Goal: Task Accomplishment & Management: Complete application form

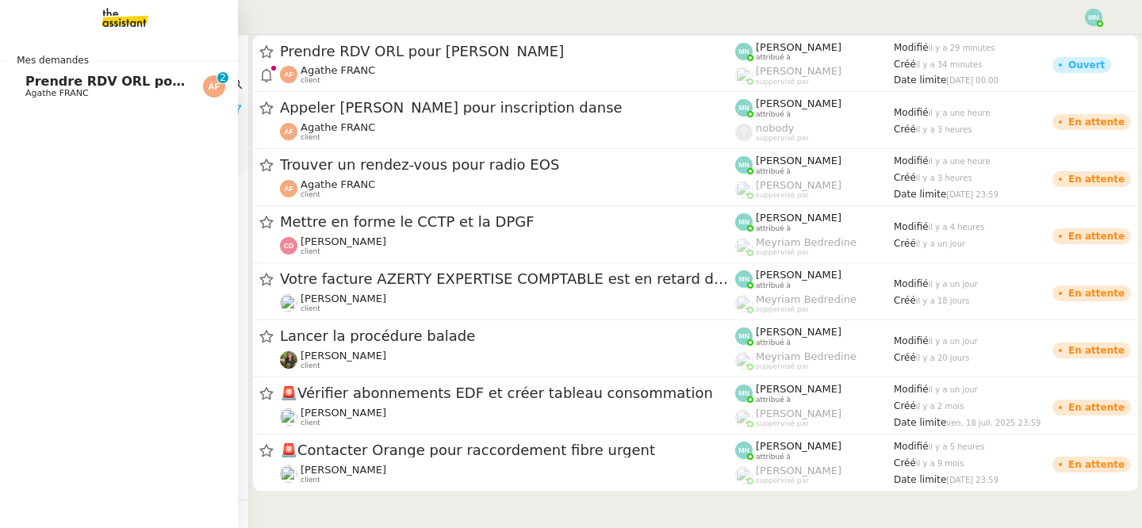
click at [50, 87] on span "Prendre RDV ORL pour [PERSON_NAME]" at bounding box center [167, 81] width 285 height 15
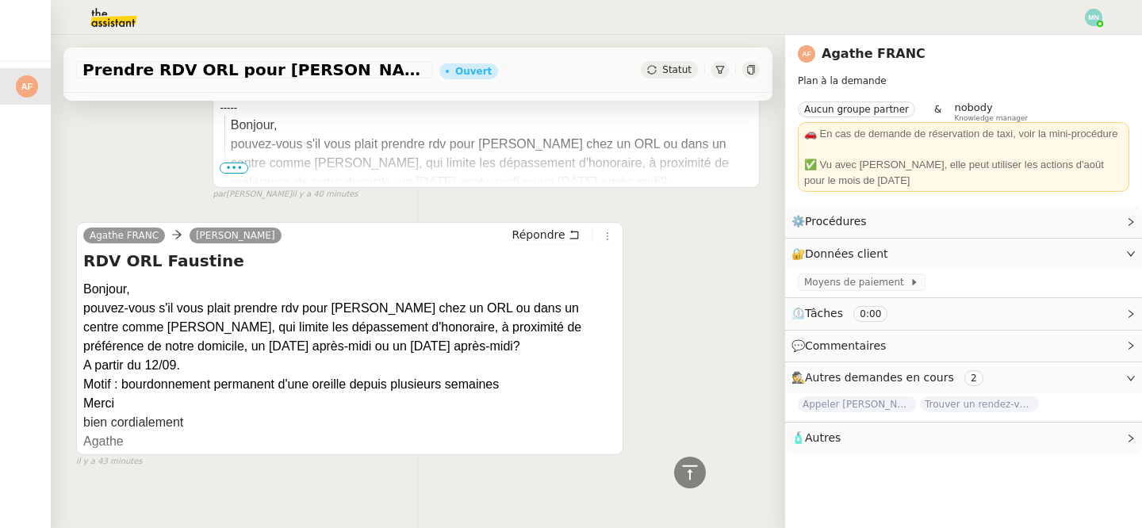
scroll to position [742, 0]
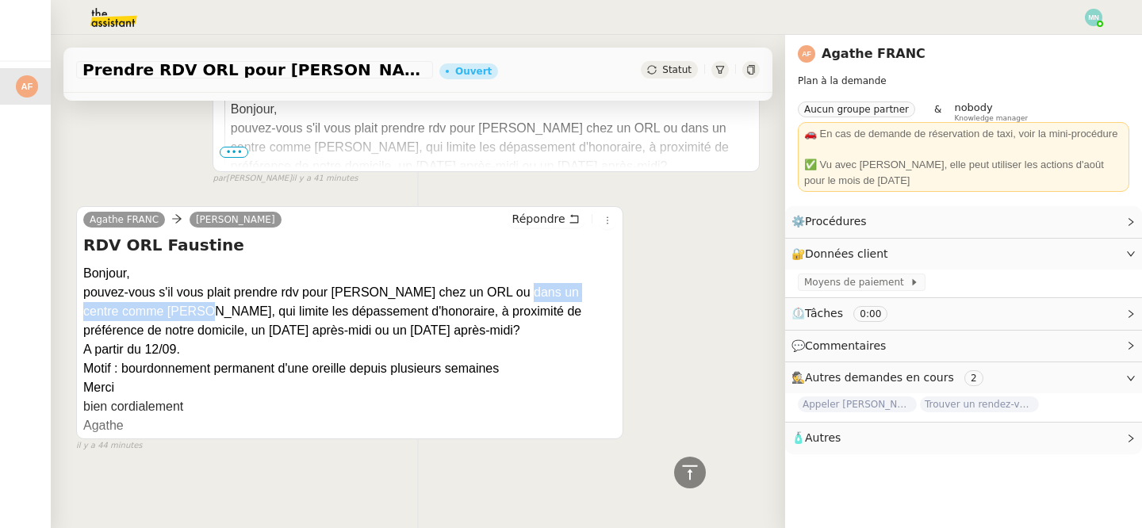
drag, startPoint x: 158, startPoint y: 312, endPoint x: 513, endPoint y: 293, distance: 355.8
click at [513, 293] on div "pouvez-vous s'il vous plait prendre rdv pour [PERSON_NAME] chez un ORL ou dans …" at bounding box center [349, 311] width 533 height 57
copy div "un centre comme [PERSON_NAME]"
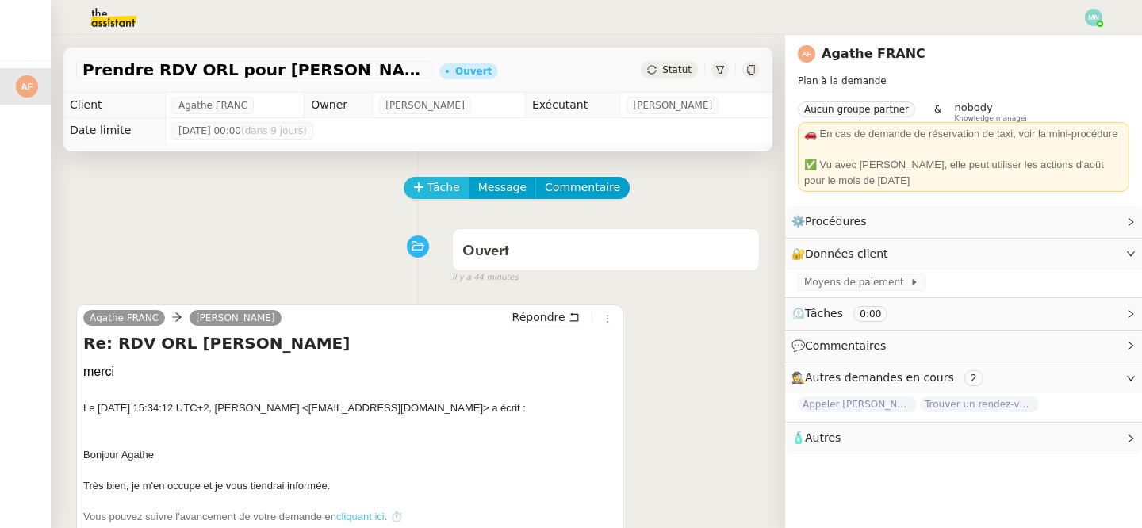
click at [439, 187] on span "Tâche" at bounding box center [444, 187] width 33 height 18
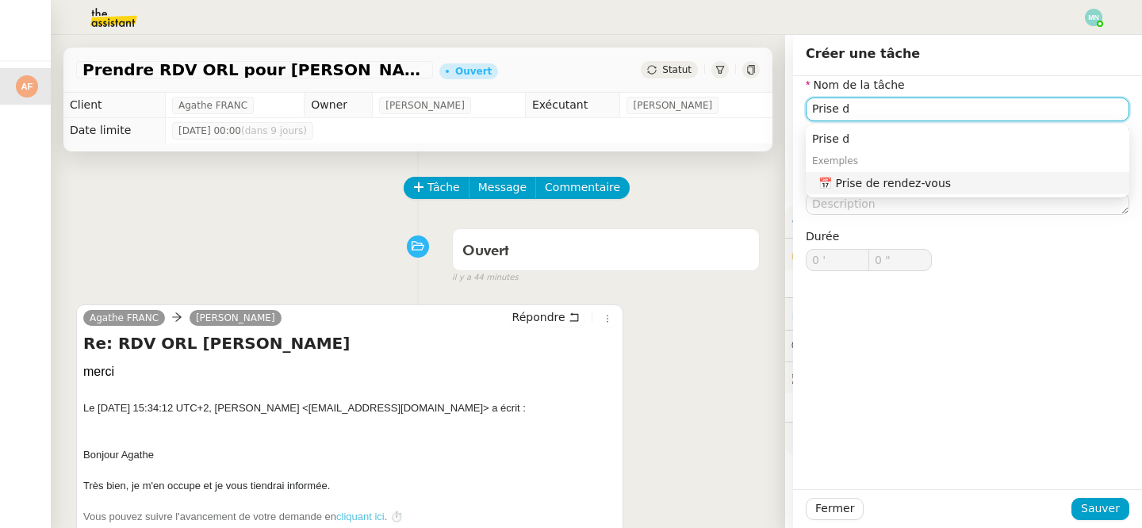
click at [907, 183] on div "📅 Prise de rendez-vous" at bounding box center [971, 183] width 305 height 14
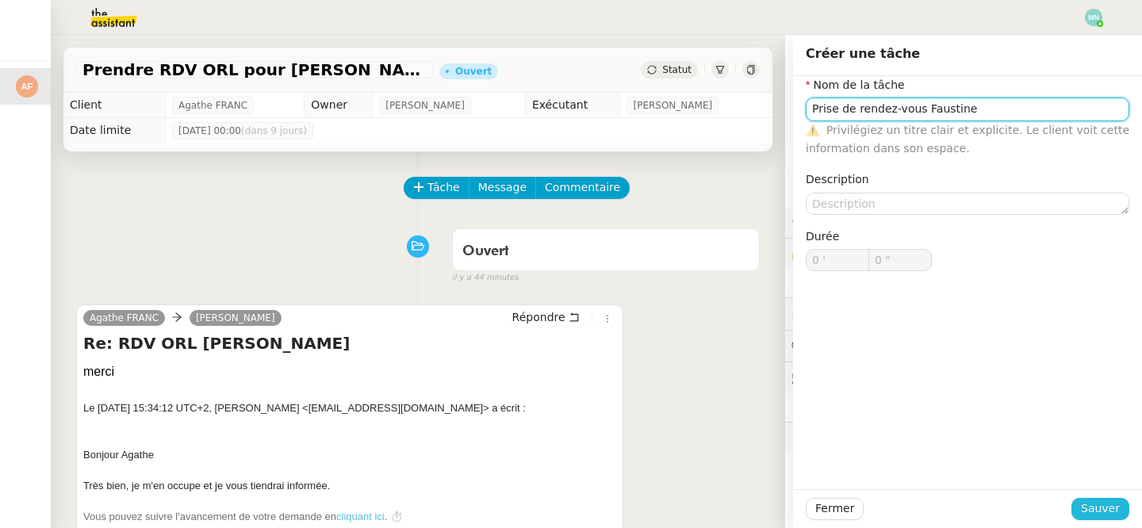
type input "Prise de rendez-vous Faustine"
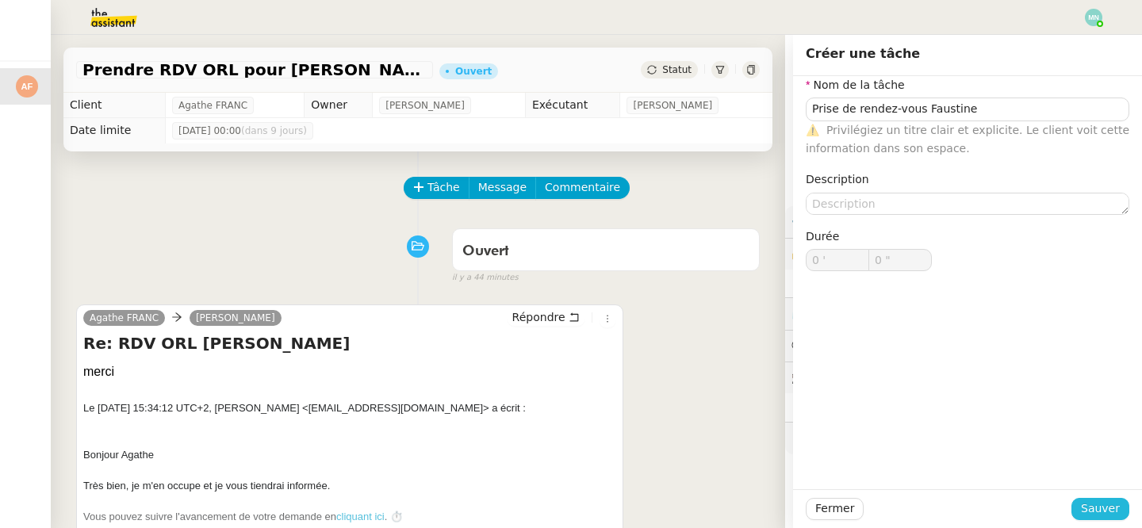
click at [1107, 503] on span "Sauver" at bounding box center [1100, 509] width 39 height 18
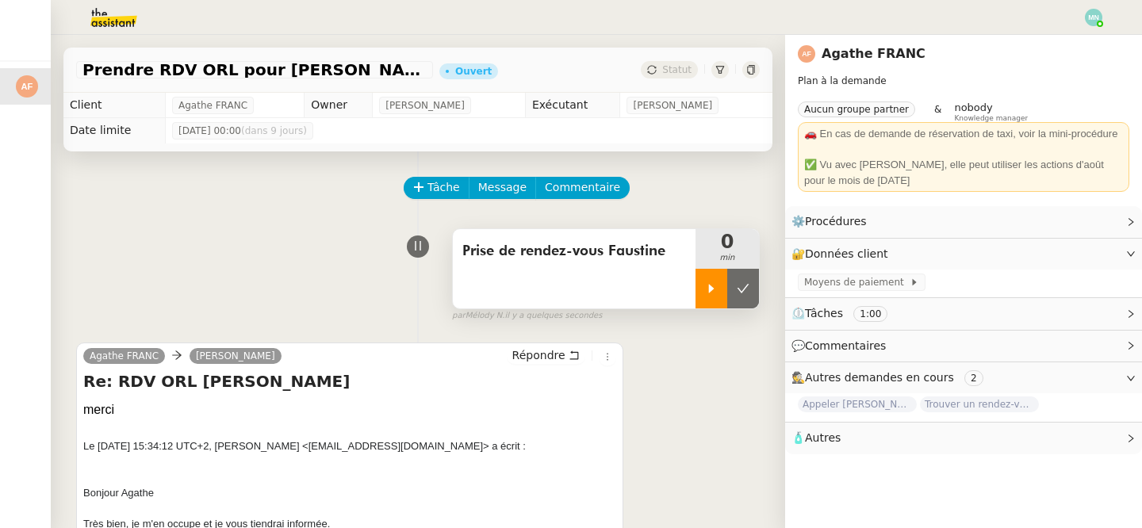
click at [708, 299] on div at bounding box center [712, 289] width 32 height 40
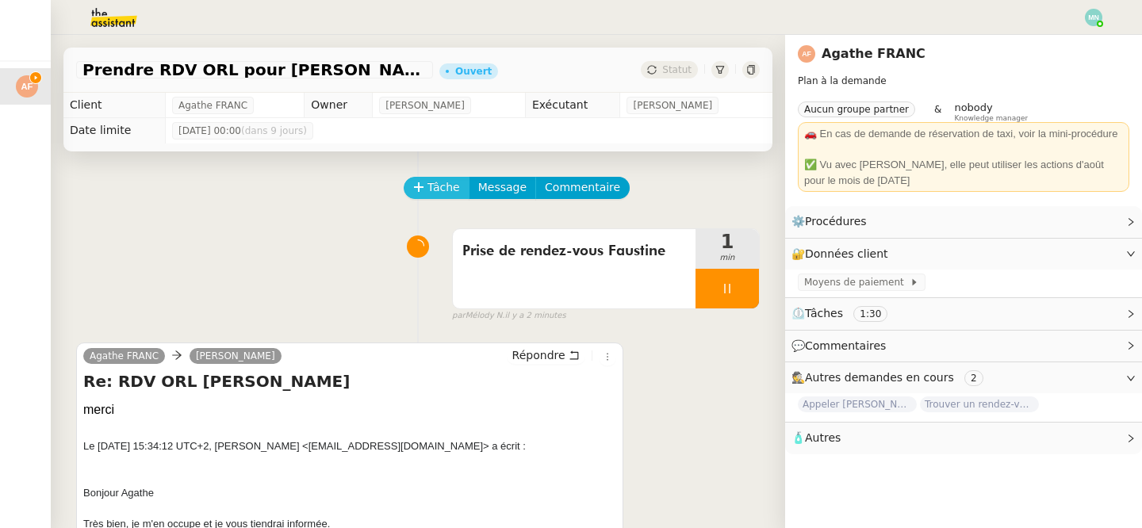
click at [437, 190] on span "Tâche" at bounding box center [444, 187] width 33 height 18
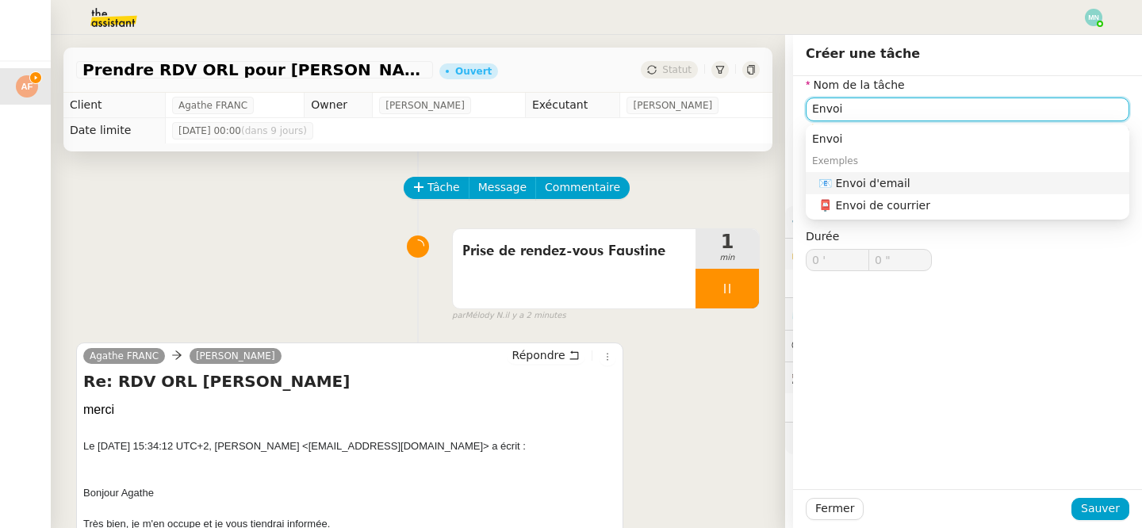
click at [884, 180] on div "📧 Envoi d'email" at bounding box center [971, 183] width 305 height 14
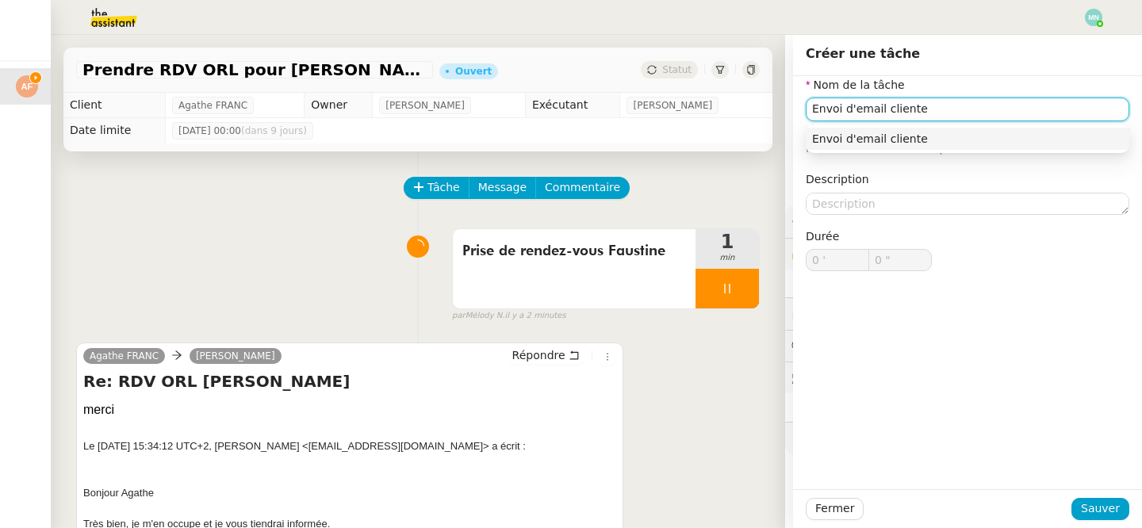
click at [970, 137] on div "Envoi d'email cliente" at bounding box center [967, 139] width 311 height 14
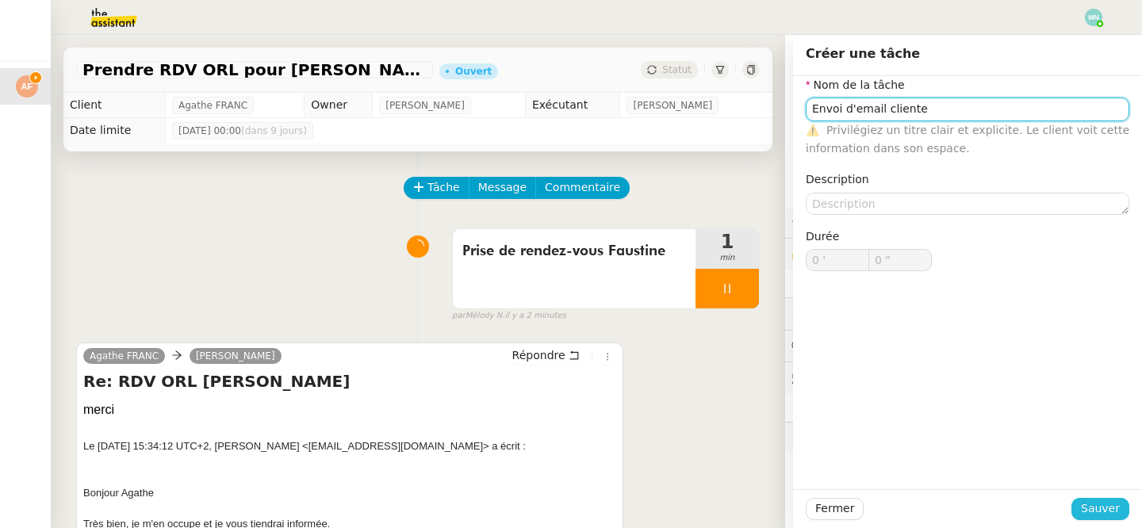
type input "Envoi d'email cliente"
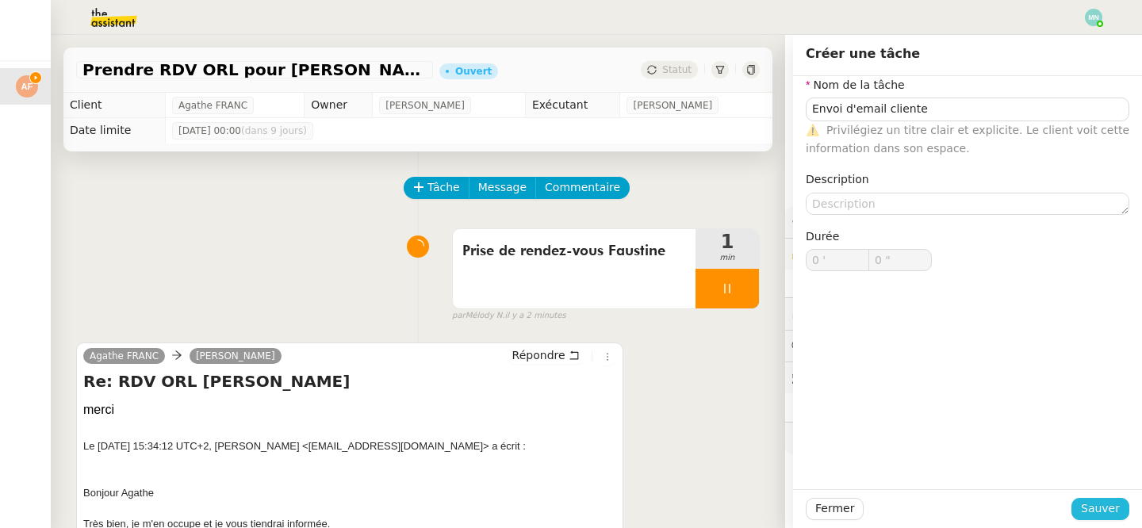
click at [1089, 500] on span "Sauver" at bounding box center [1100, 509] width 39 height 18
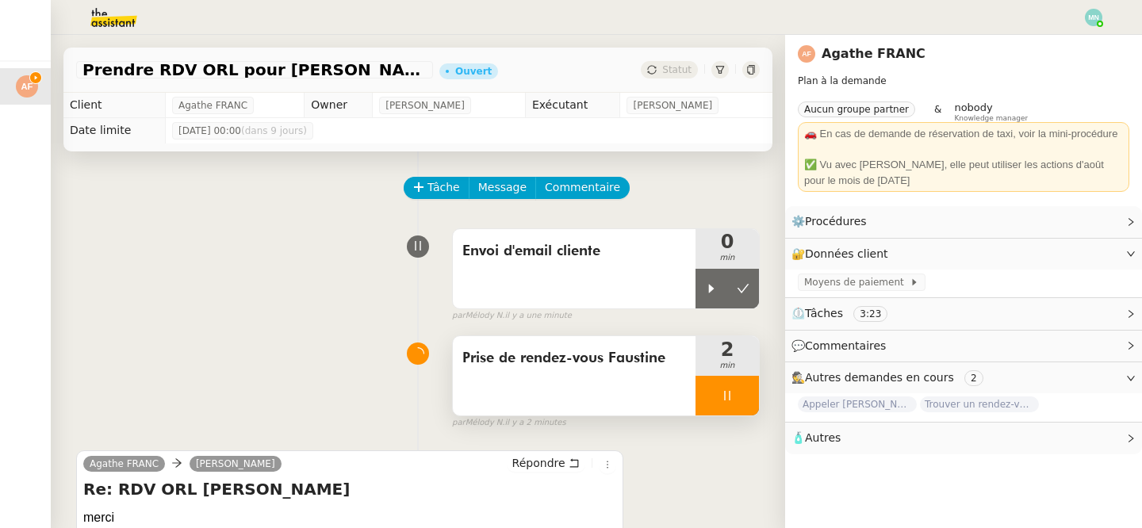
click at [709, 400] on div at bounding box center [727, 396] width 63 height 40
click at [748, 401] on icon at bounding box center [743, 395] width 13 height 13
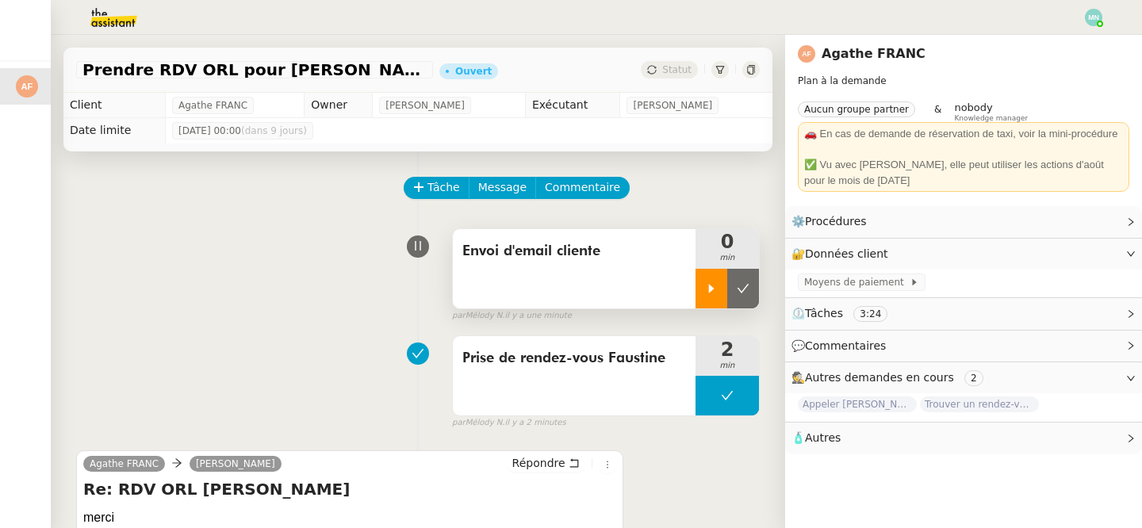
click at [717, 286] on icon at bounding box center [711, 288] width 13 height 13
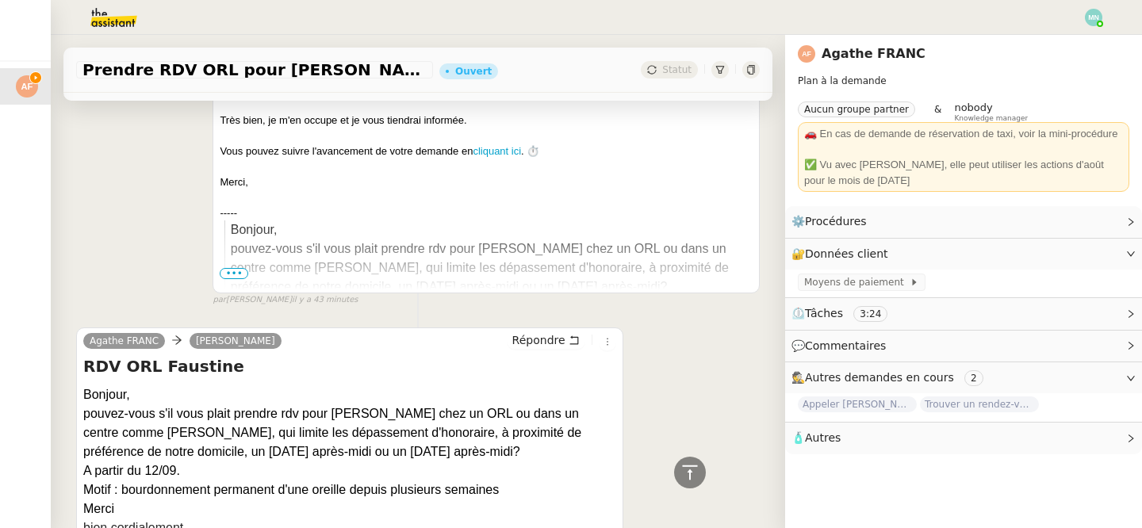
scroll to position [779, 0]
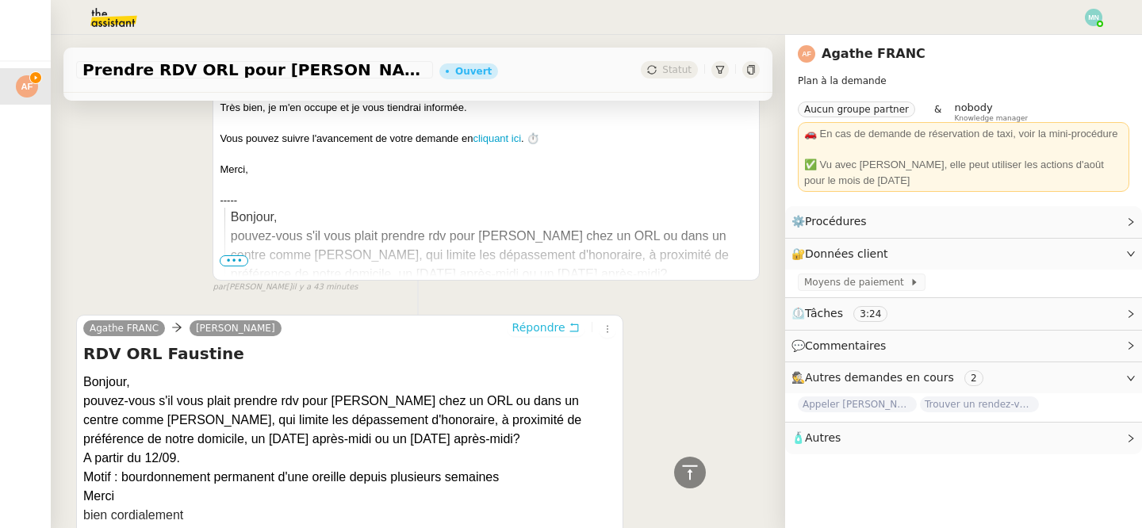
click at [558, 331] on span "Répondre" at bounding box center [538, 328] width 53 height 16
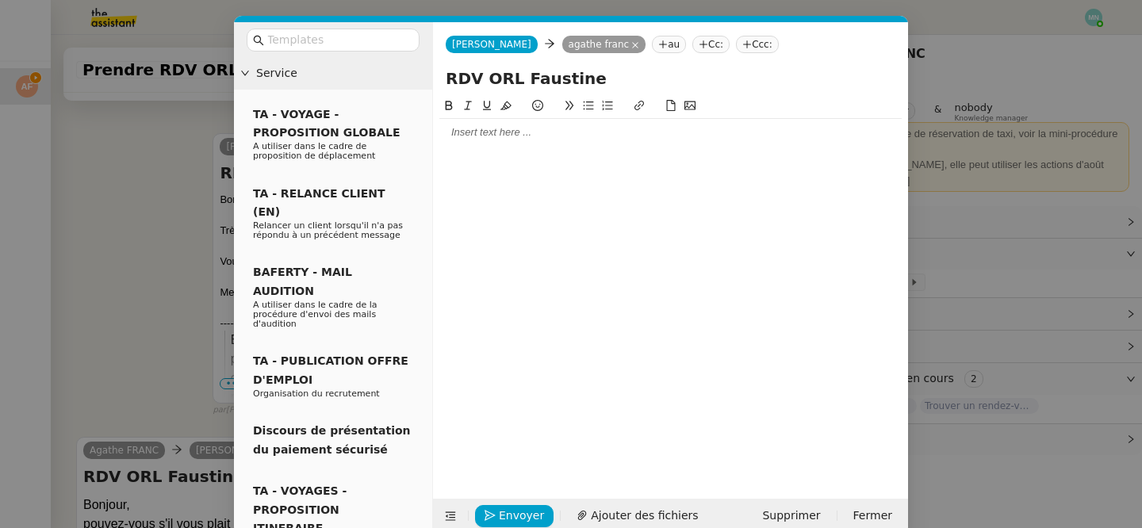
scroll to position [900, 0]
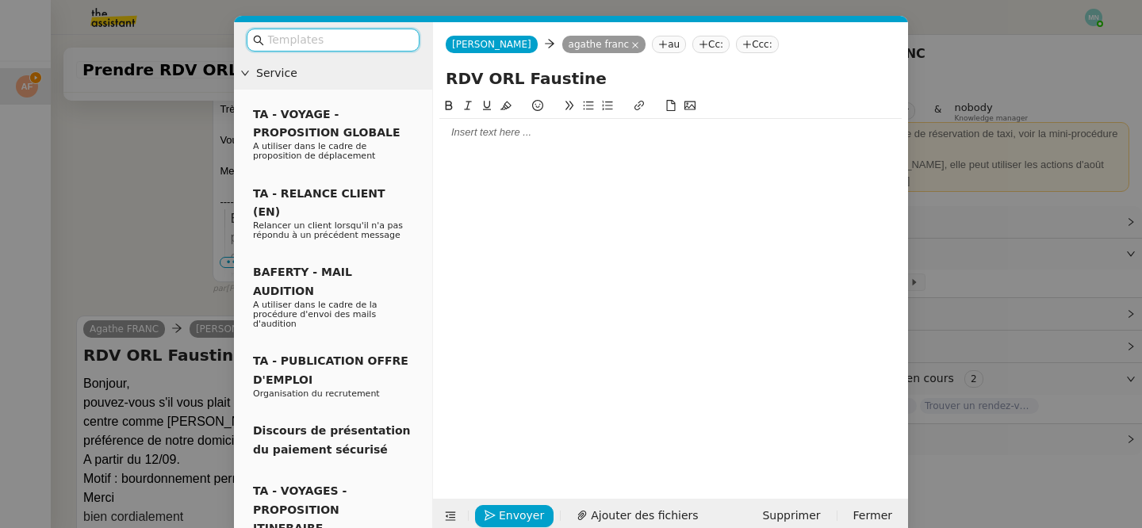
click at [493, 141] on div at bounding box center [670, 132] width 462 height 27
click at [566, 162] on div "Le prochain rdv à" at bounding box center [670, 162] width 462 height 14
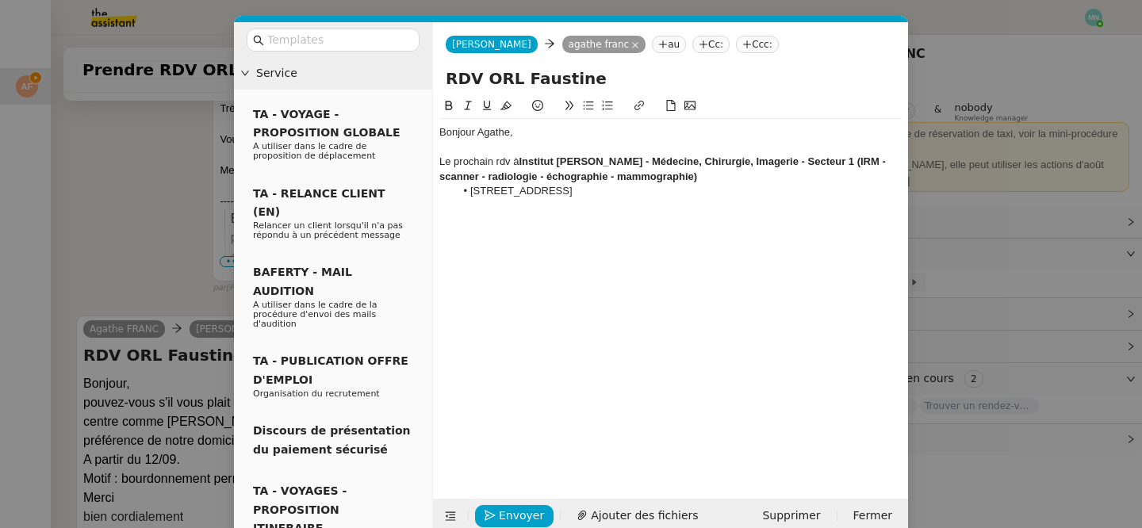
scroll to position [1014, 0]
drag, startPoint x: 700, startPoint y: 177, endPoint x: 844, endPoint y: 161, distance: 144.4
click at [844, 161] on div "Le prochain rdv à Institut [PERSON_NAME] - Médecine, Chirurgie, Imagerie - Sect…" at bounding box center [670, 169] width 462 height 29
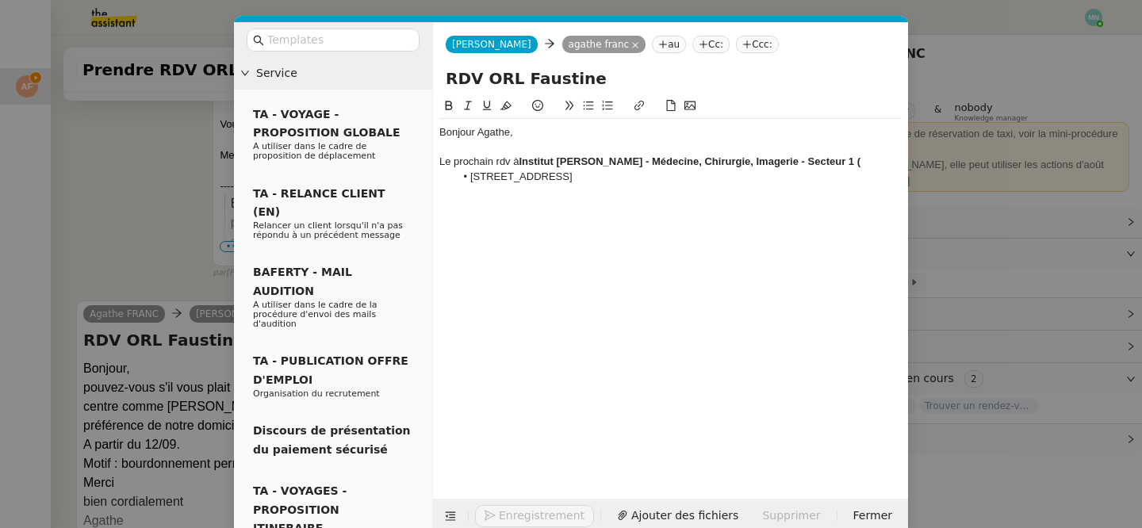
scroll to position [999, 0]
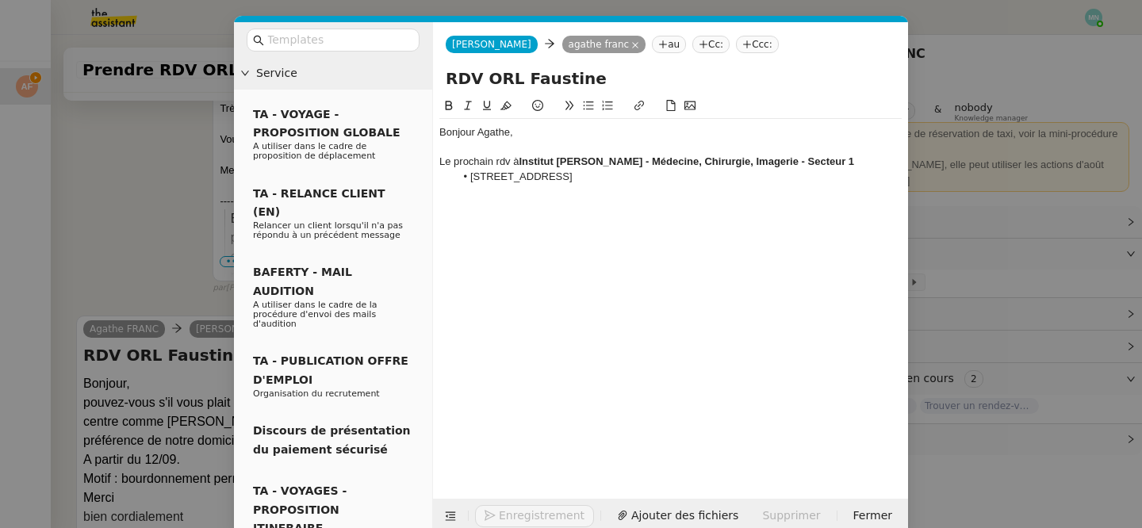
click at [662, 178] on li "[STREET_ADDRESS]" at bounding box center [678, 177] width 447 height 14
click at [868, 167] on div "Le prochain rdv à Institut [PERSON_NAME] - Médecine, Chirurgie, Imagerie - Sect…" at bounding box center [670, 162] width 462 height 14
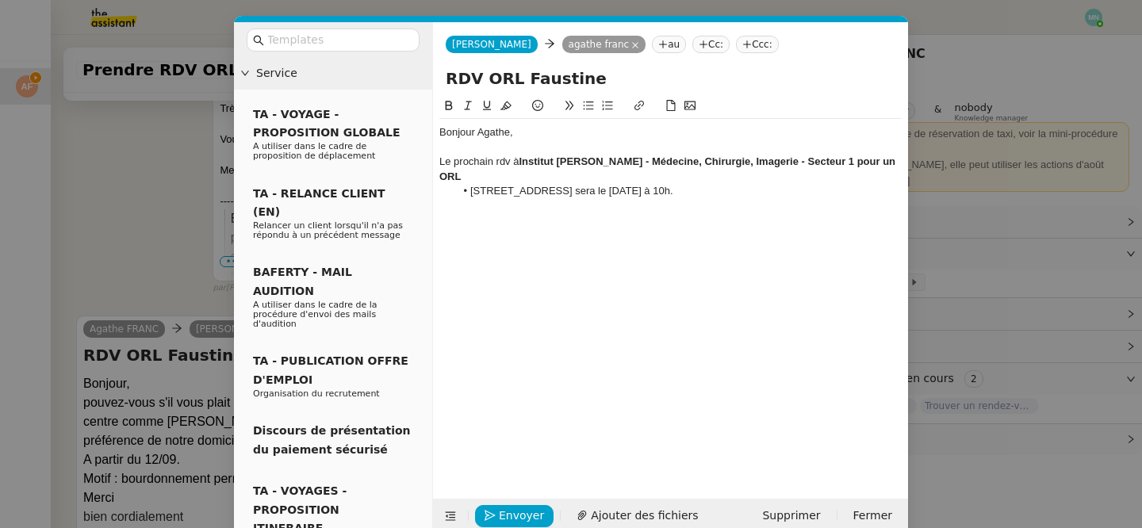
click at [744, 195] on li "[STREET_ADDRESS] sera le [DATE] à 10h." at bounding box center [678, 191] width 447 height 14
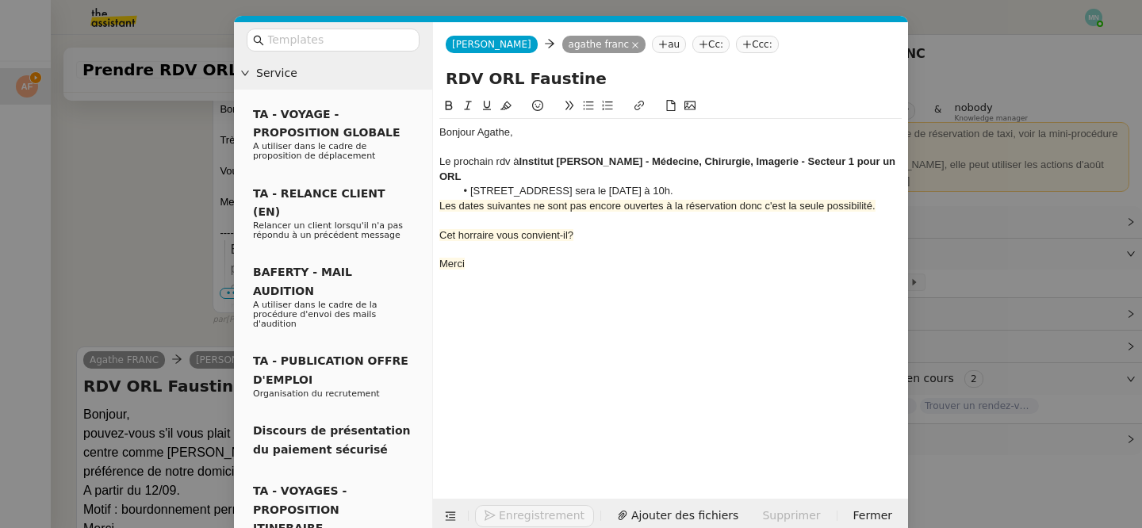
scroll to position [1076, 0]
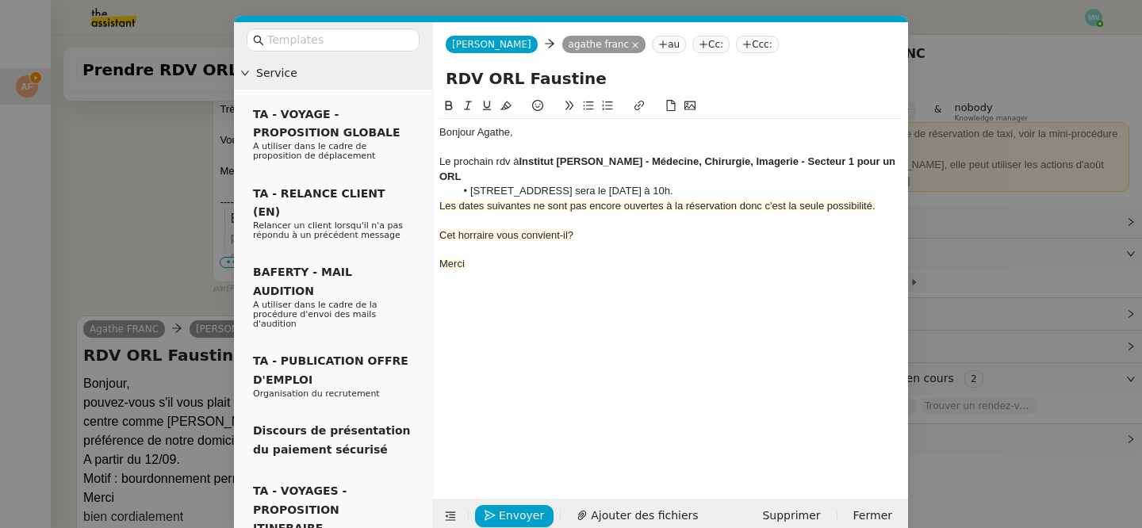
click at [466, 177] on div "Le prochain rdv à Institut [PERSON_NAME] - Médecine, Chirurgie, Imagerie - Sect…" at bounding box center [670, 169] width 462 height 29
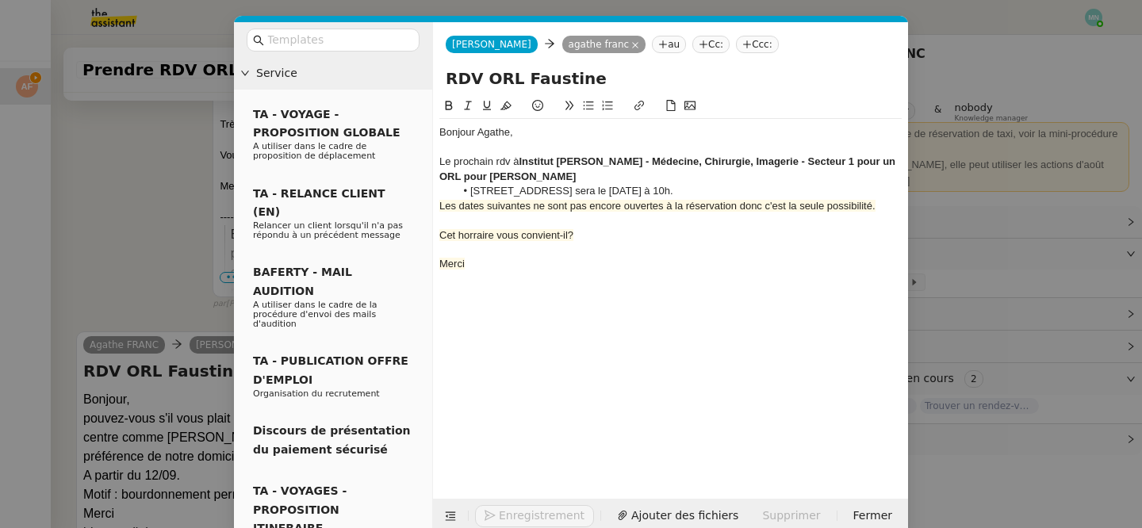
scroll to position [1091, 0]
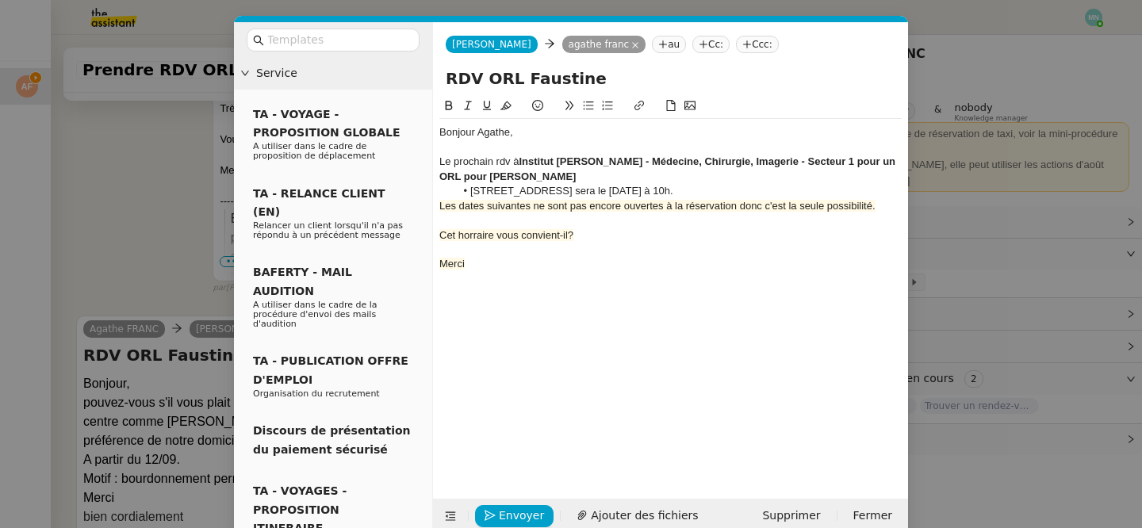
click at [470, 194] on li "[STREET_ADDRESS] sera le [DATE] à 10h." at bounding box center [678, 191] width 447 height 14
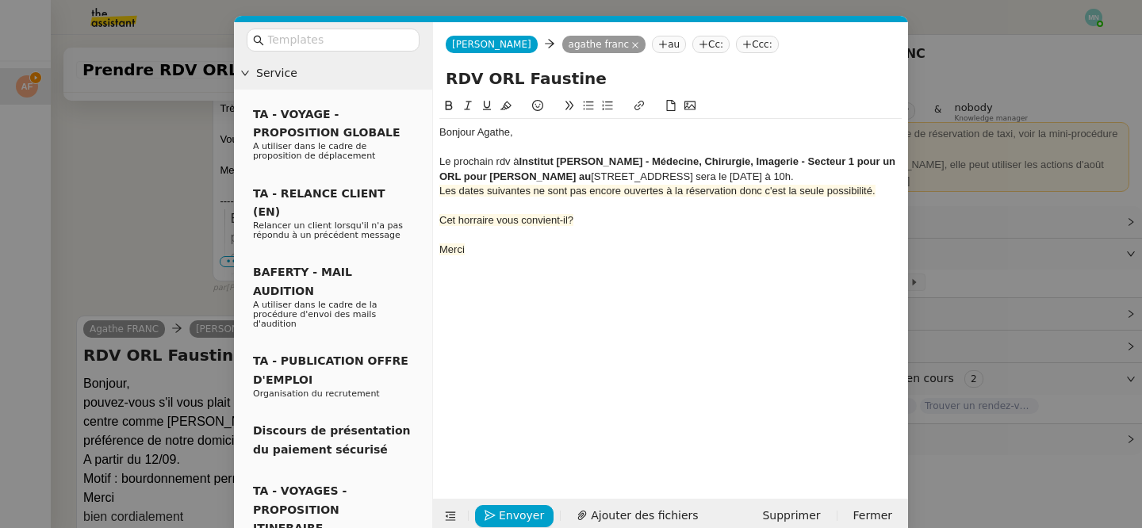
scroll to position [1055, 0]
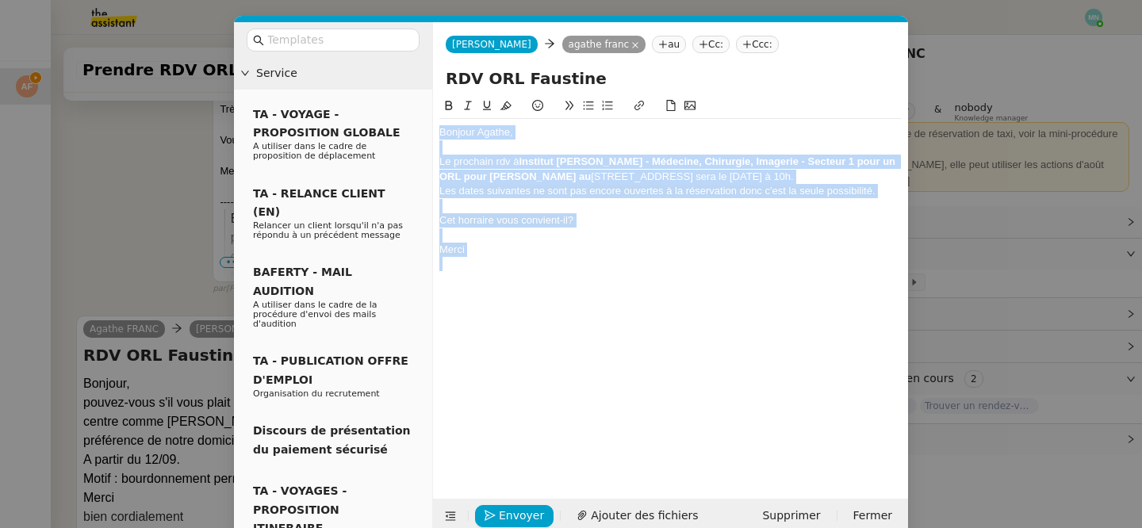
drag, startPoint x: 480, startPoint y: 262, endPoint x: 428, endPoint y: 40, distance: 227.4
click at [428, 40] on nz-layout "Service TA - VOYAGE - PROPOSITION GLOBALE A utiliser dans le cadre de propositi…" at bounding box center [571, 278] width 674 height 512
copy div "Bonjour Agathe, Le prochain rdv à Institut [PERSON_NAME] - Médecine, Chirurgie,…"
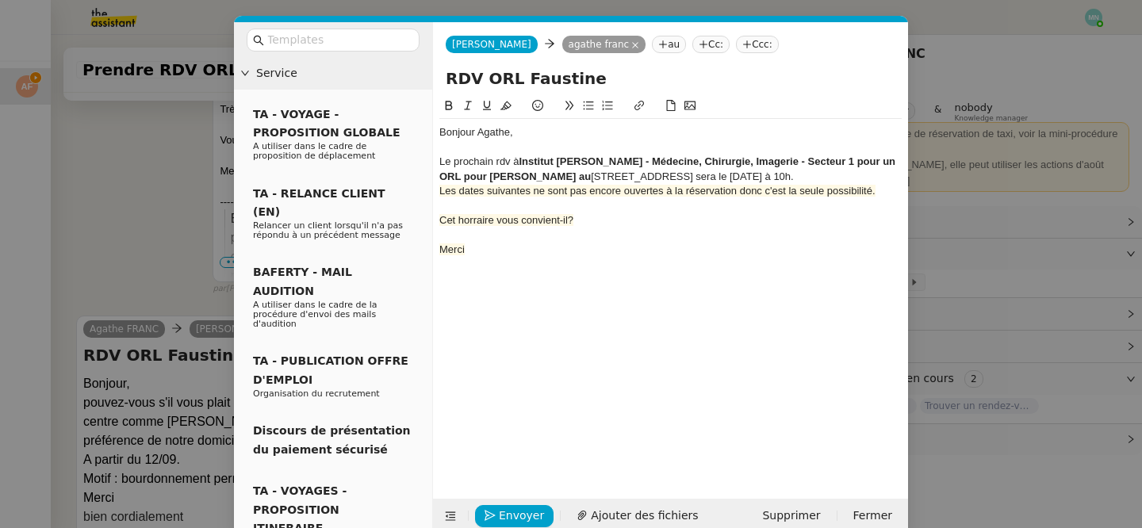
click at [576, 238] on div at bounding box center [670, 235] width 462 height 14
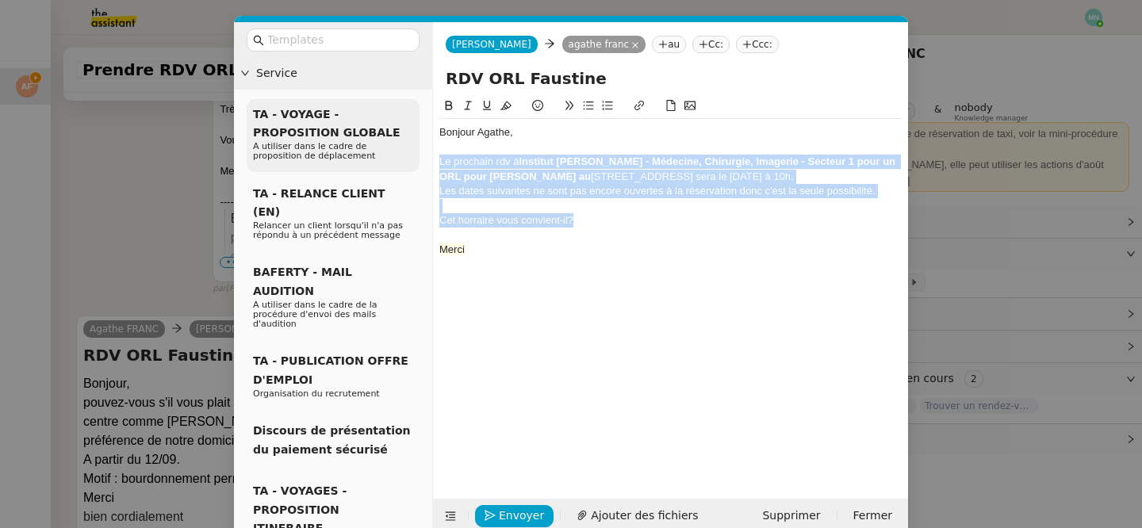
drag, startPoint x: 601, startPoint y: 220, endPoint x: 416, endPoint y: 158, distance: 195.1
click at [416, 158] on nz-layout "Service TA - VOYAGE - PROPOSITION GLOBALE A utiliser dans le cadre de propositi…" at bounding box center [571, 278] width 674 height 512
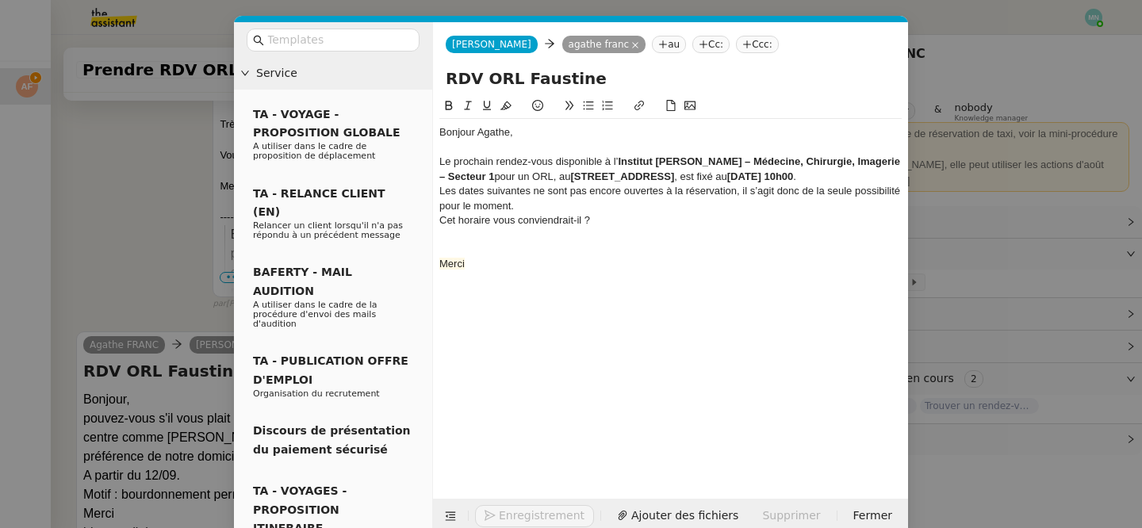
scroll to position [1071, 0]
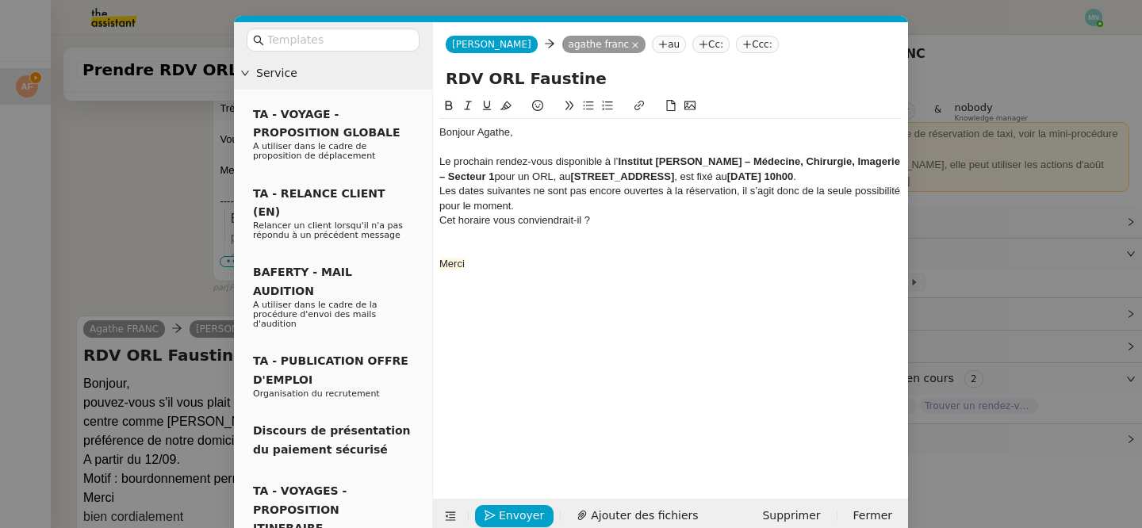
click at [896, 175] on div "Le prochain rendez-vous disponible à l’ Institut [PERSON_NAME] – Médecine, Chir…" at bounding box center [670, 169] width 462 height 29
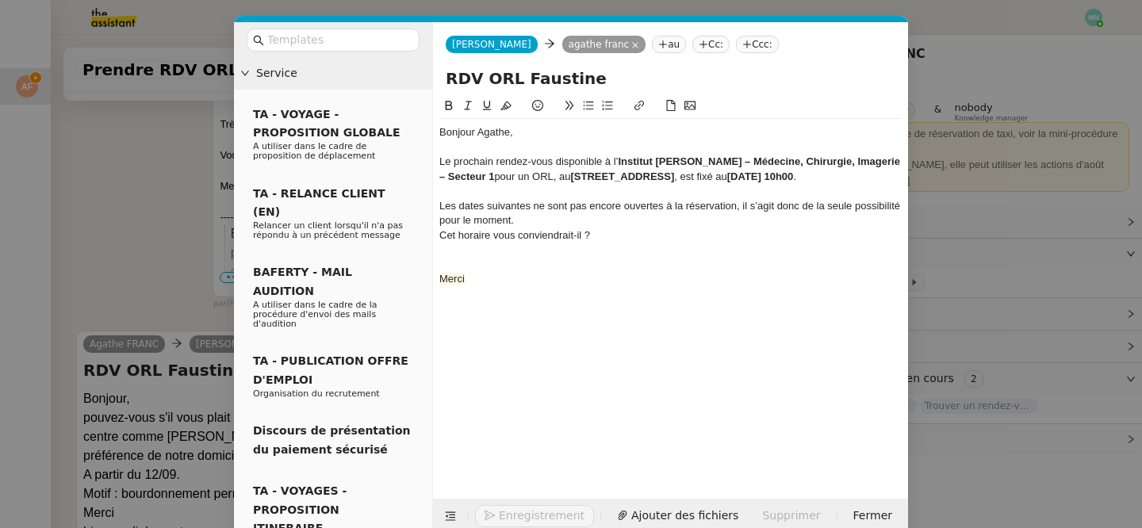
scroll to position [1086, 0]
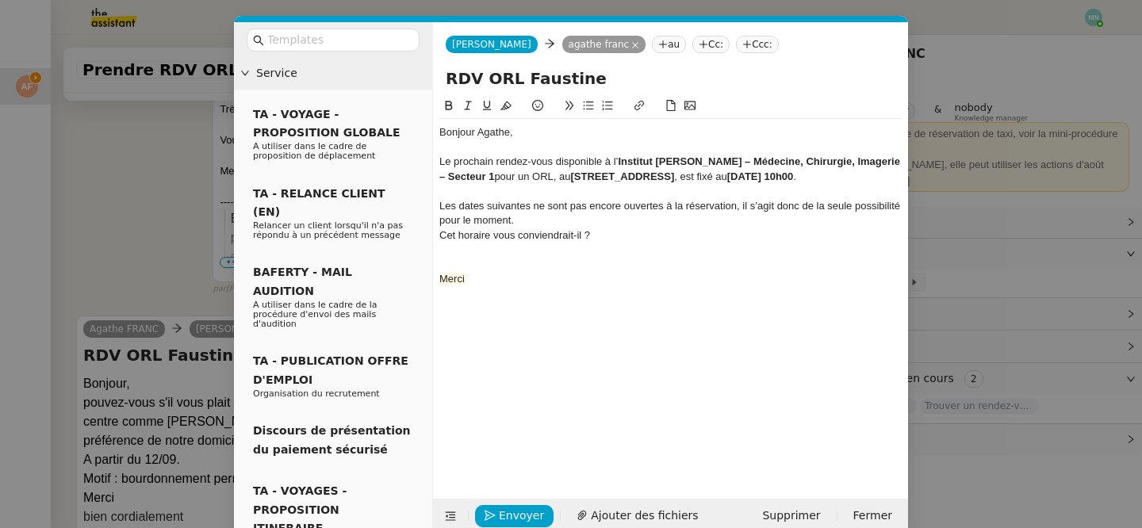
click at [568, 217] on div "Les dates suivantes ne sont pas encore ouvertes à la réservation, il s’agit don…" at bounding box center [670, 213] width 462 height 29
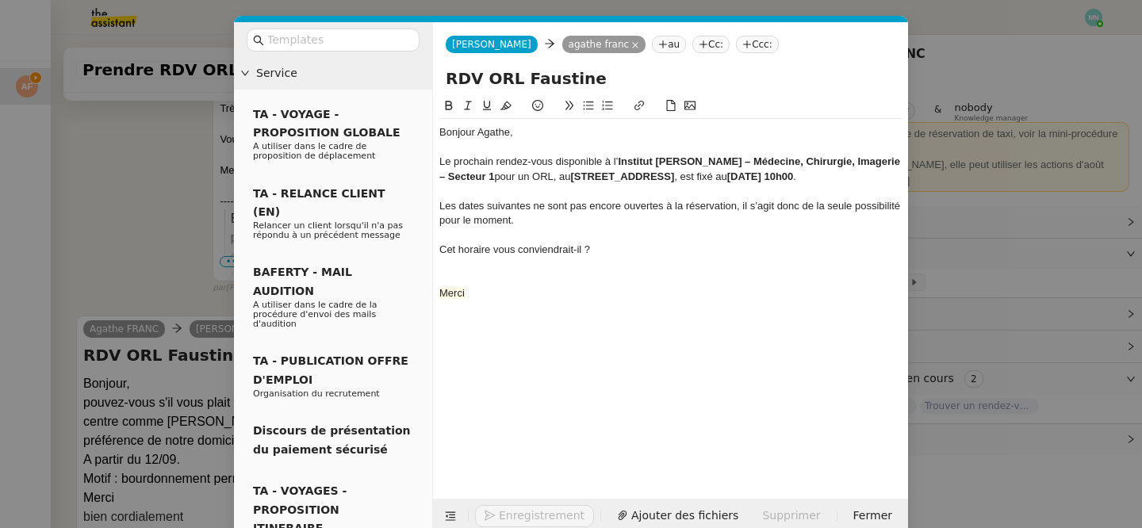
click at [463, 264] on div at bounding box center [670, 264] width 462 height 14
drag, startPoint x: 474, startPoint y: 320, endPoint x: 430, endPoint y: 305, distance: 46.7
click at [430, 305] on nz-layout "Service TA - VOYAGE - PROPOSITION GLOBALE A utiliser dans le cadre de propositi…" at bounding box center [571, 278] width 674 height 512
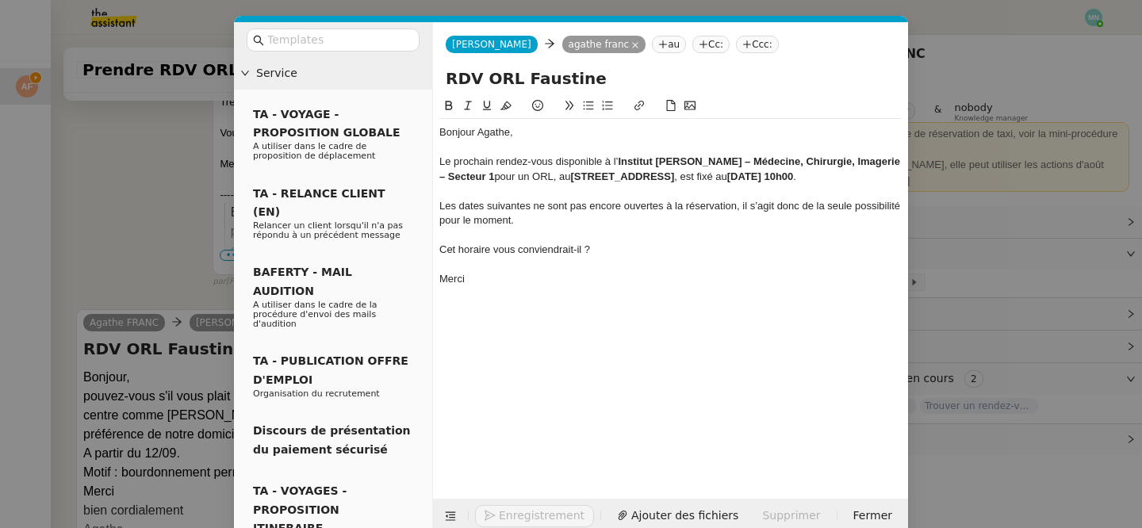
scroll to position [1102, 0]
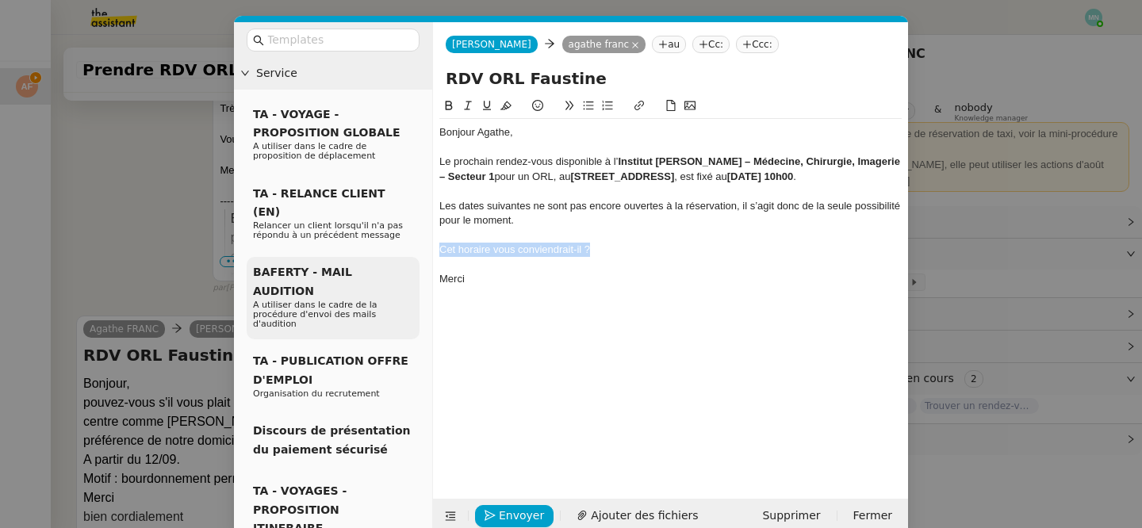
drag, startPoint x: 603, startPoint y: 251, endPoint x: 413, endPoint y: 252, distance: 189.6
click at [413, 252] on nz-layout "Service TA - VOYAGE - PROPOSITION GLOBALE A utiliser dans le cadre de propositi…" at bounding box center [571, 278] width 674 height 512
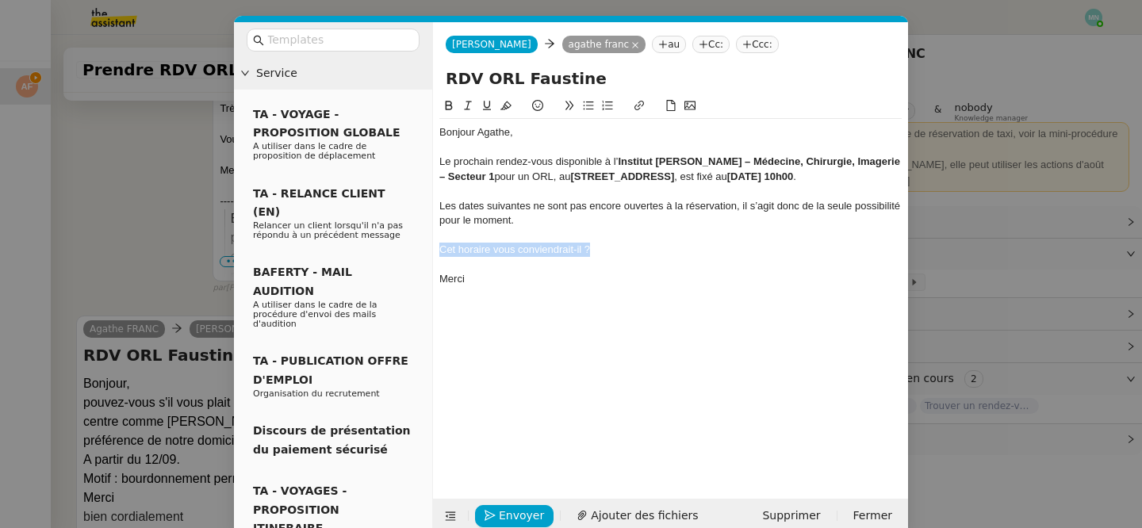
click at [589, 101] on icon at bounding box center [588, 105] width 11 height 11
click at [581, 373] on div "Bonjour Agathe, Le prochain rendez-vous disponible à l’ Institut [PERSON_NAME] …" at bounding box center [670, 286] width 462 height 378
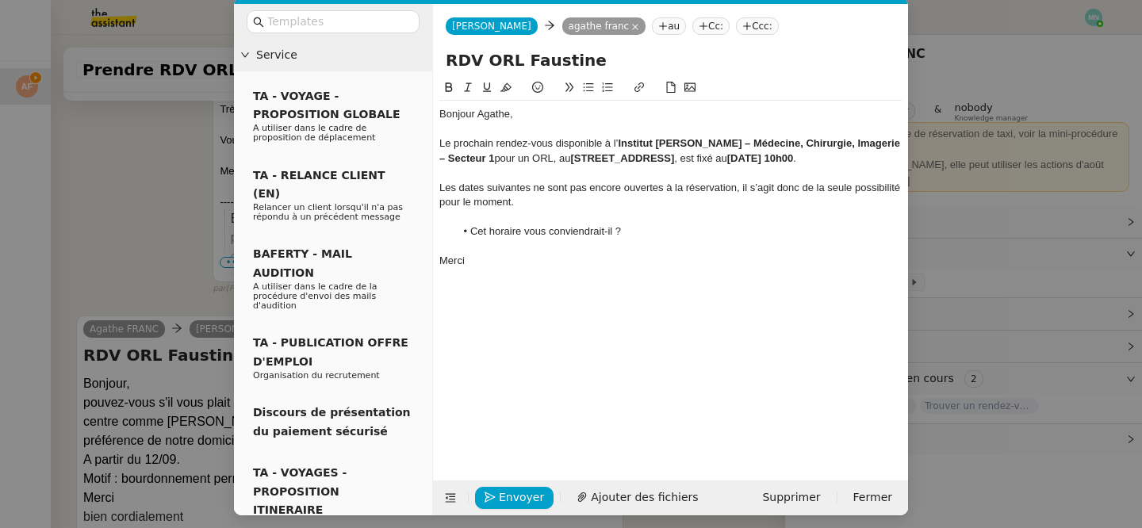
scroll to position [20, 0]
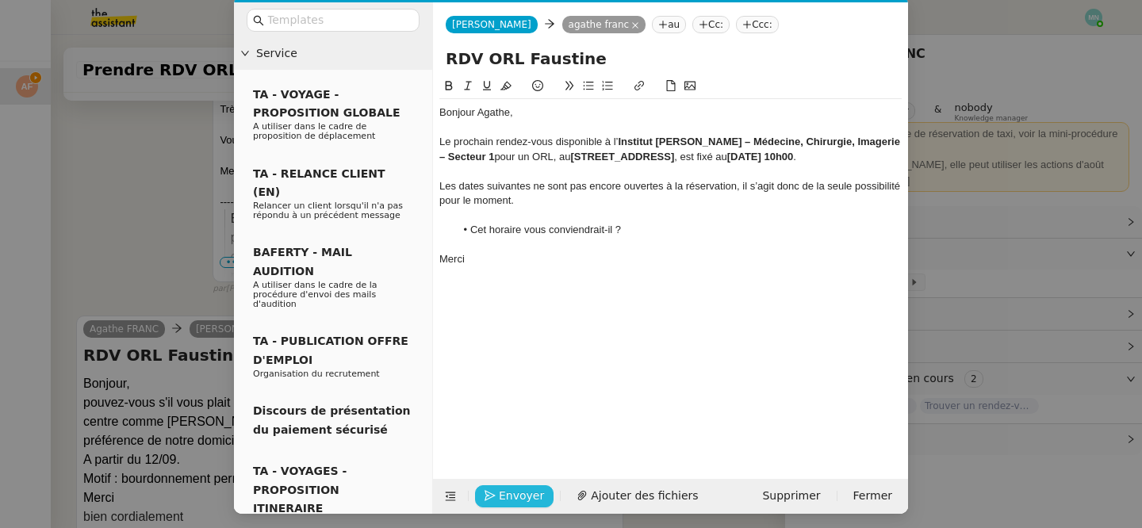
click at [516, 499] on span "Envoyer" at bounding box center [521, 496] width 45 height 18
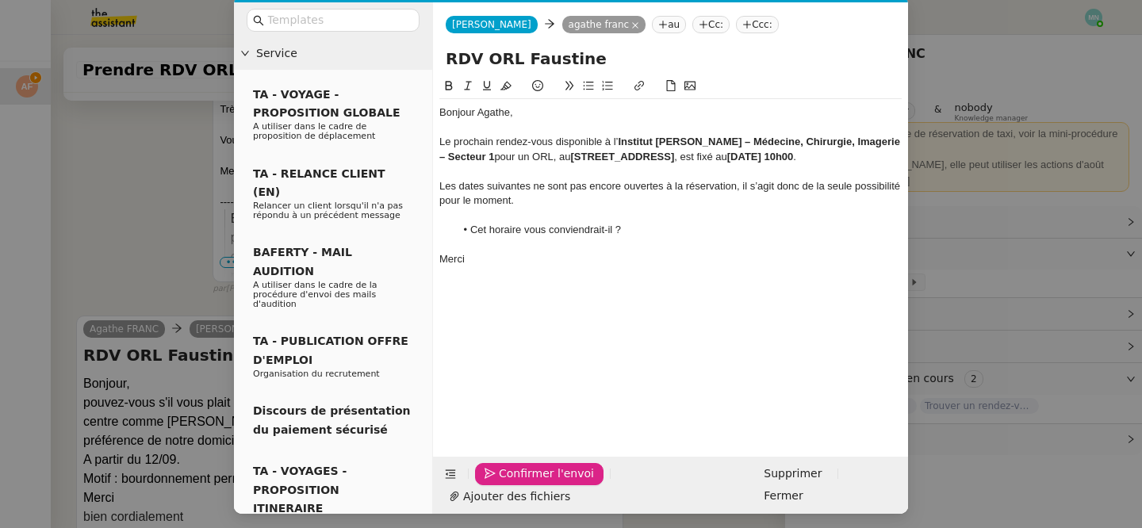
click at [516, 483] on span "Confirmer l'envoi" at bounding box center [546, 474] width 95 height 18
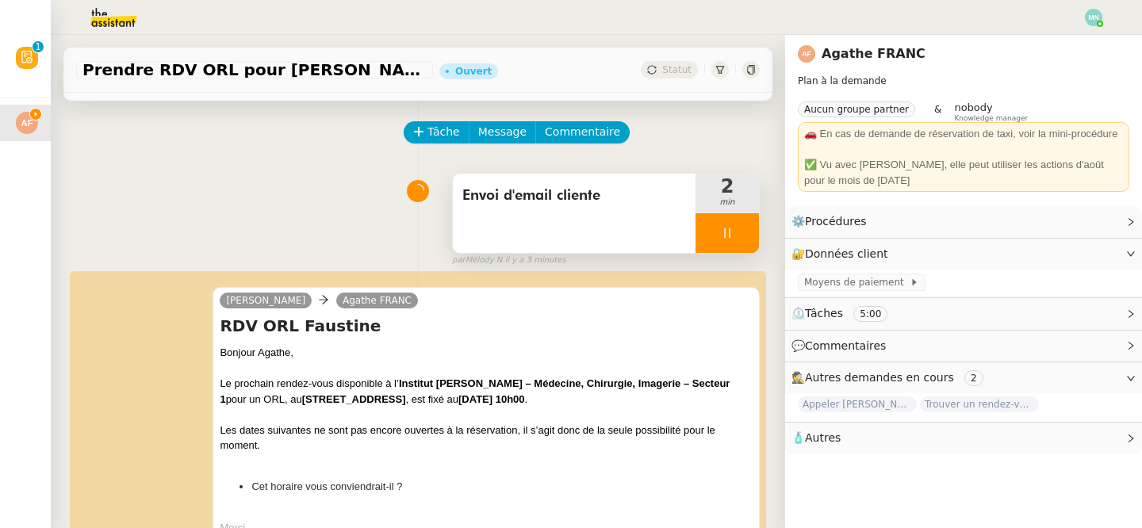
scroll to position [55, 0]
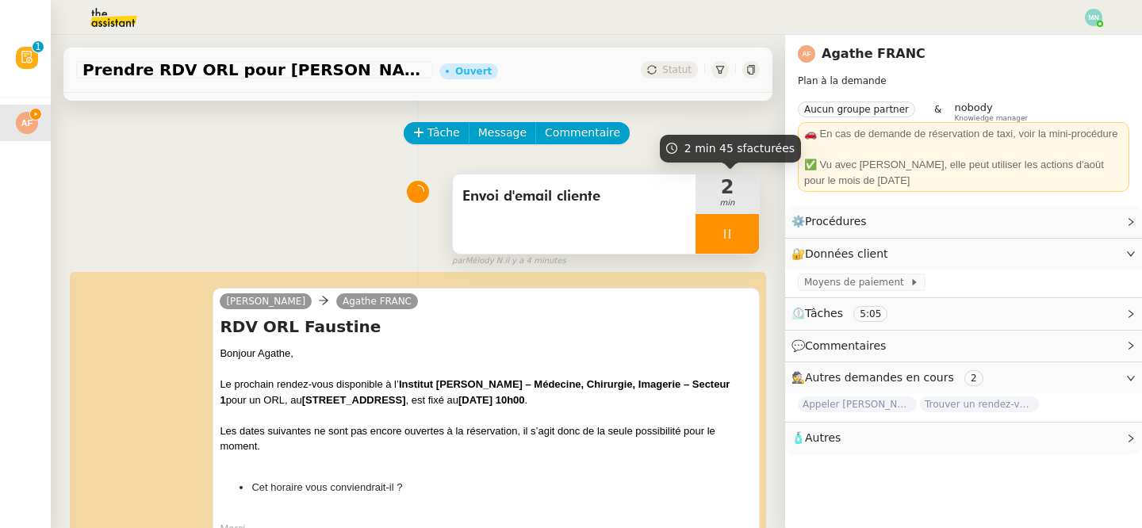
click at [719, 258] on div "par [PERSON_NAME] il y a 4 minutes" at bounding box center [606, 261] width 308 height 13
click at [721, 239] on icon at bounding box center [727, 234] width 13 height 13
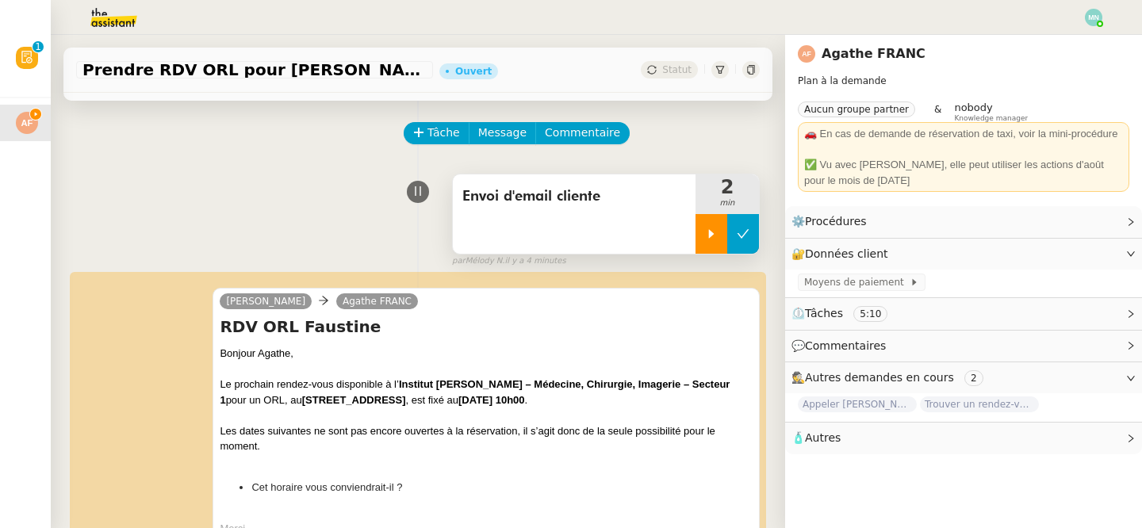
click at [741, 239] on icon at bounding box center [743, 234] width 13 height 13
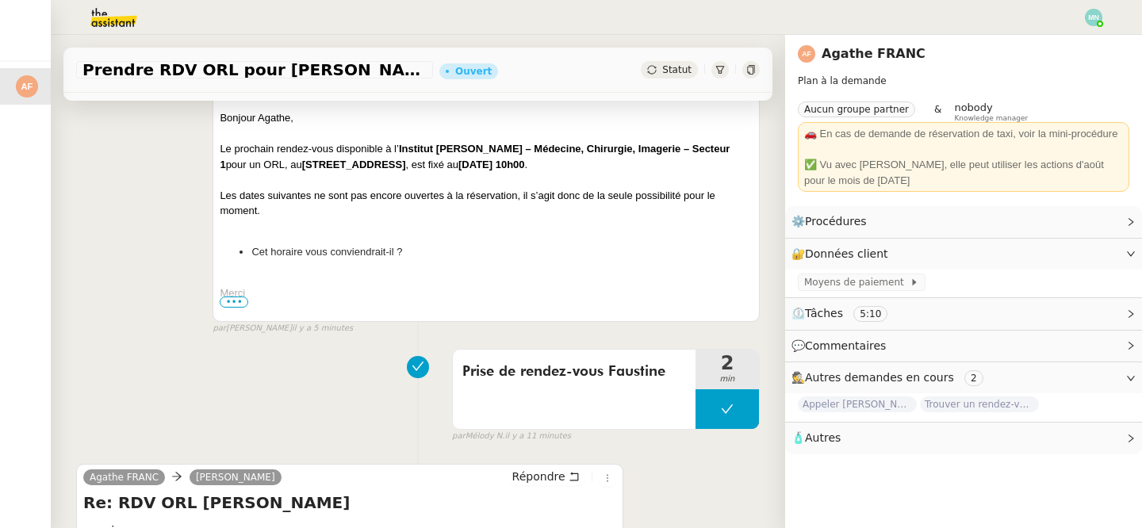
scroll to position [0, 0]
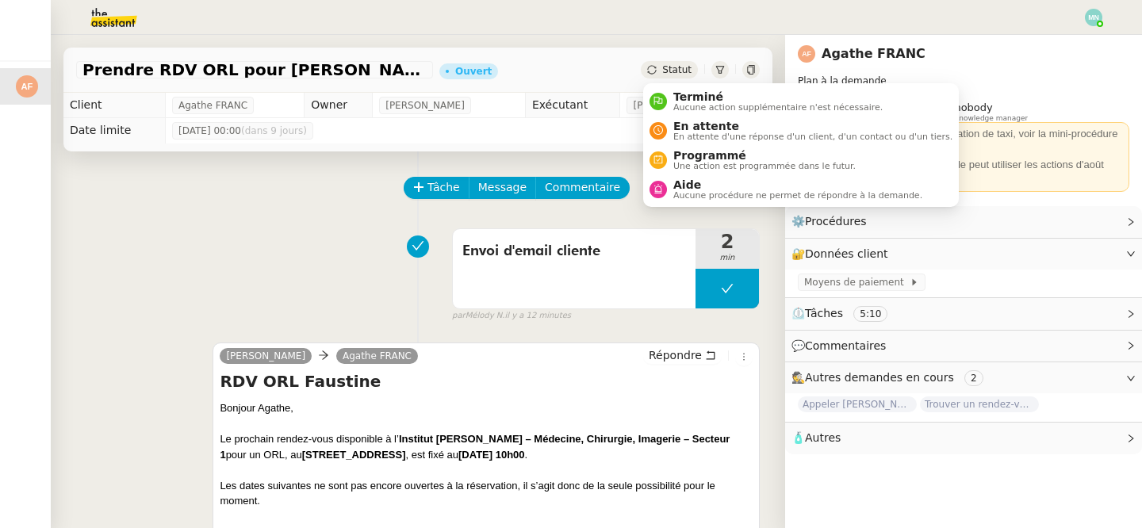
click at [677, 69] on span "Statut" at bounding box center [676, 69] width 29 height 11
click at [701, 128] on span "En attente" at bounding box center [812, 126] width 279 height 13
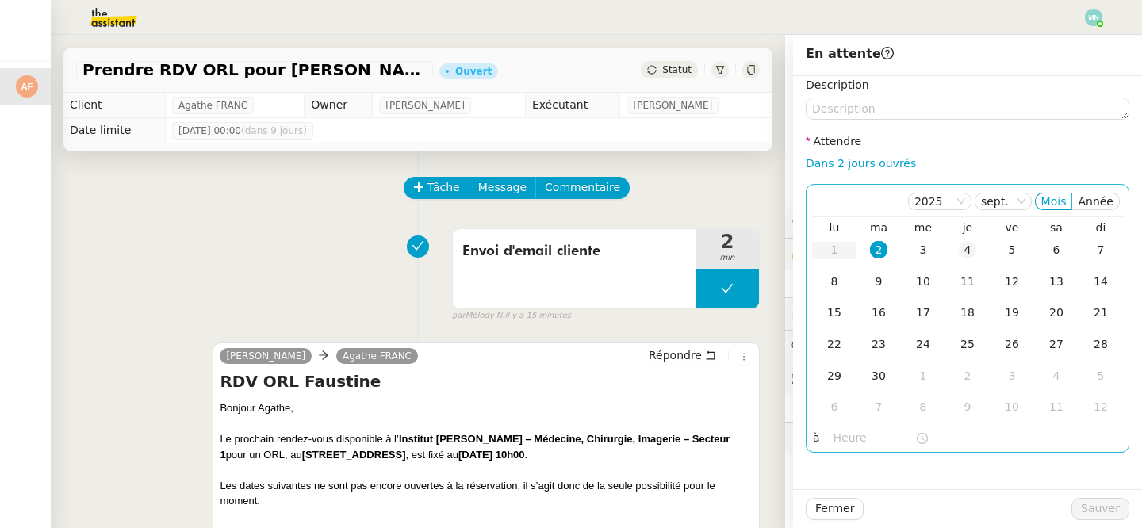
click at [972, 255] on div "4" at bounding box center [967, 249] width 17 height 17
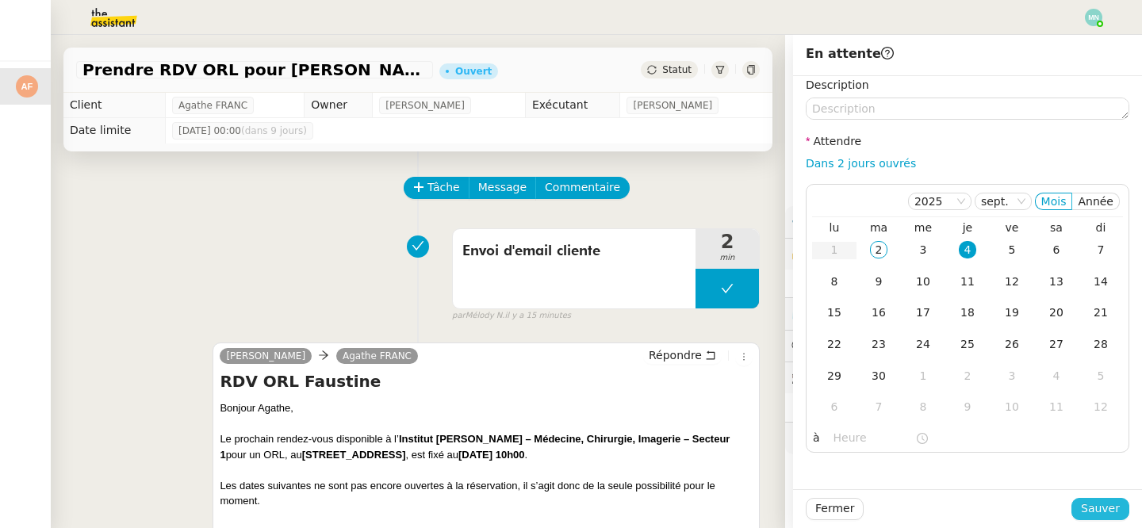
click at [1105, 504] on span "Sauver" at bounding box center [1100, 509] width 39 height 18
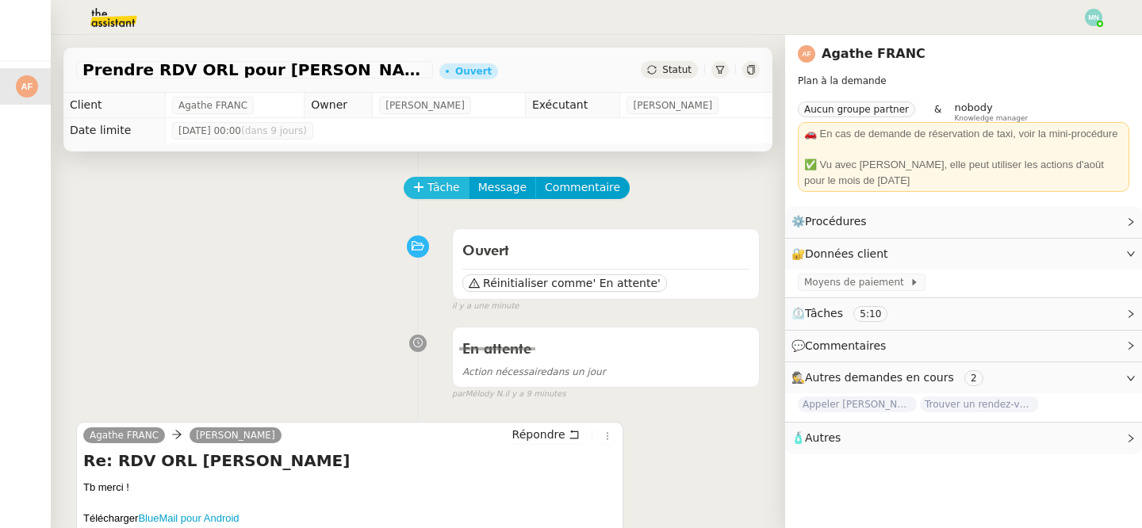
click at [431, 182] on span "Tâche" at bounding box center [444, 187] width 33 height 18
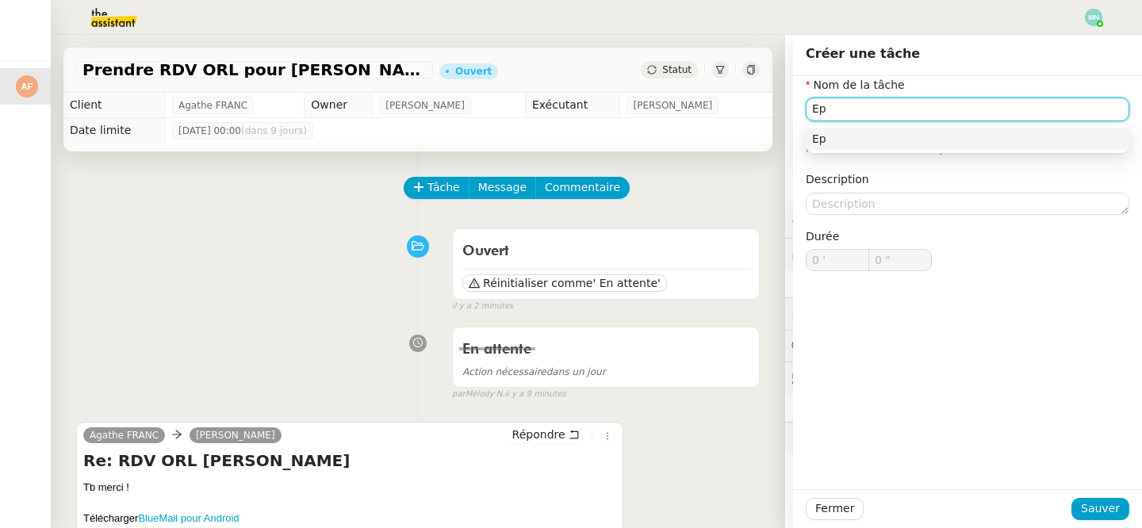
type input "E"
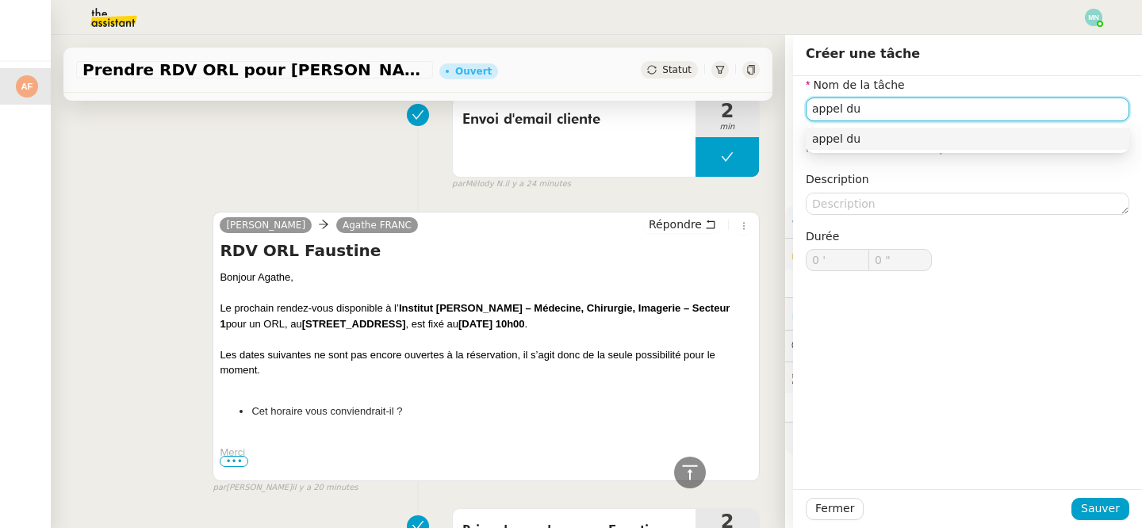
scroll to position [493, 0]
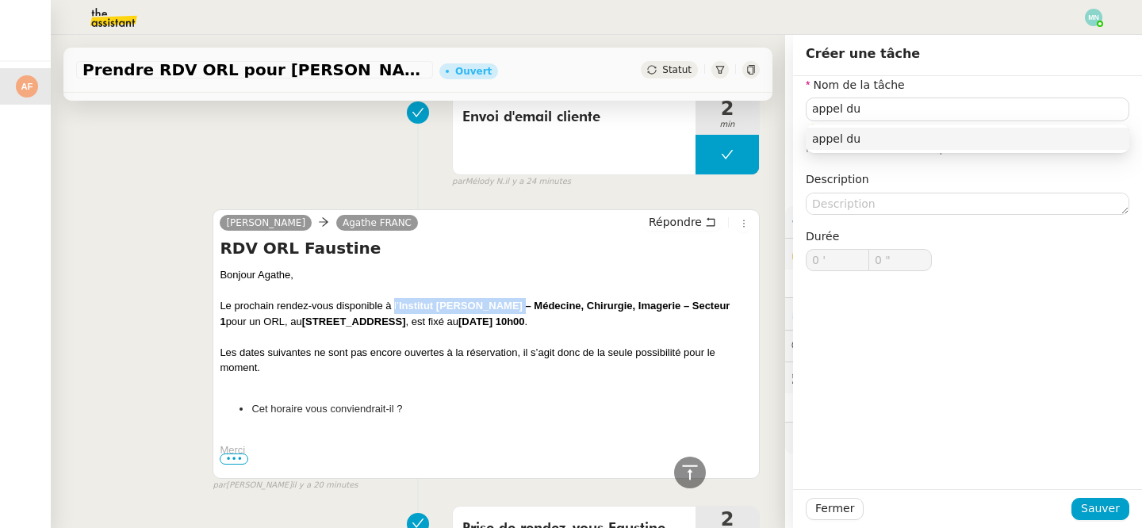
drag, startPoint x: 394, startPoint y: 305, endPoint x: 508, endPoint y: 306, distance: 113.4
click at [508, 306] on div "Le prochain rendez-vous disponible à l’ Institut [PERSON_NAME] – Médecine, Chir…" at bounding box center [486, 313] width 533 height 31
copy div "l’ Institut [PERSON_NAME]"
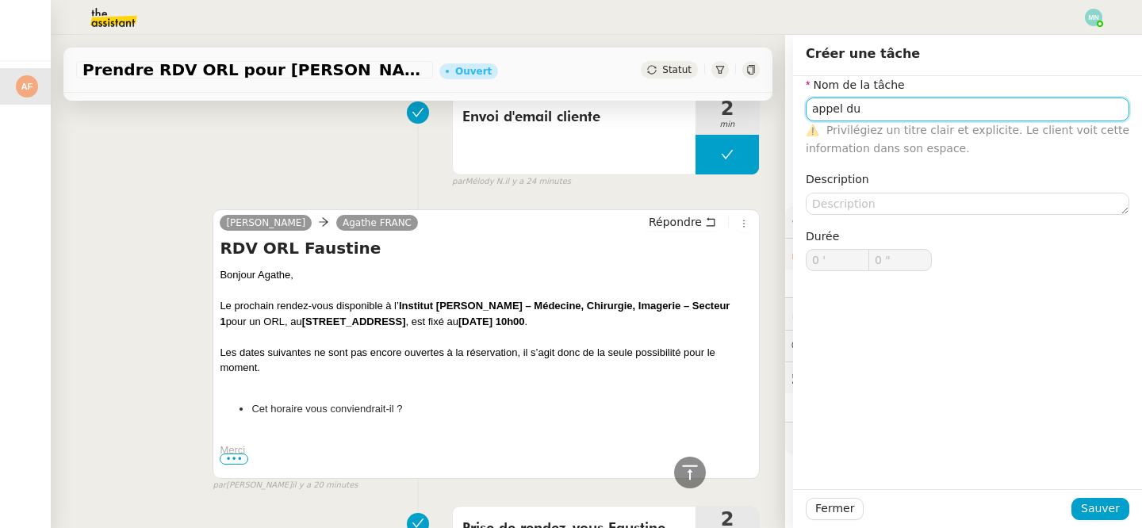
click at [894, 112] on input "appel du" at bounding box center [968, 109] width 324 height 23
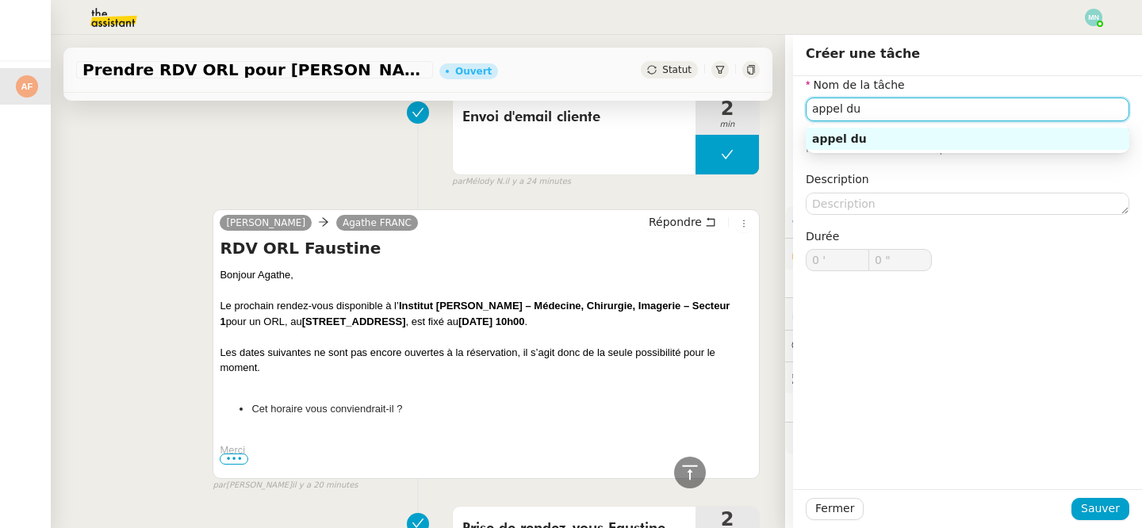
paste input "l’Institut [PERSON_NAME]"
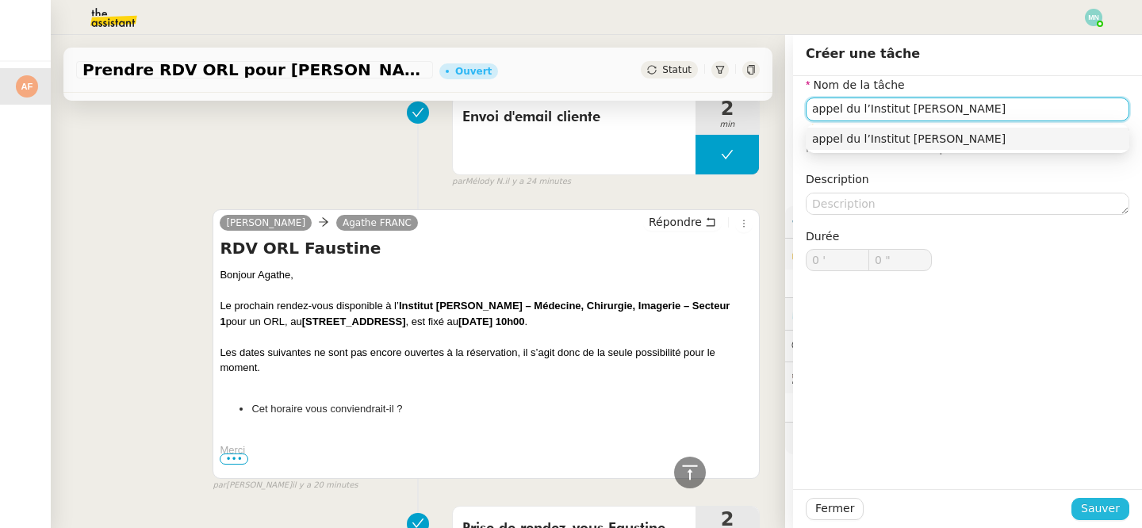
type input "appel du l’Institut [PERSON_NAME]"
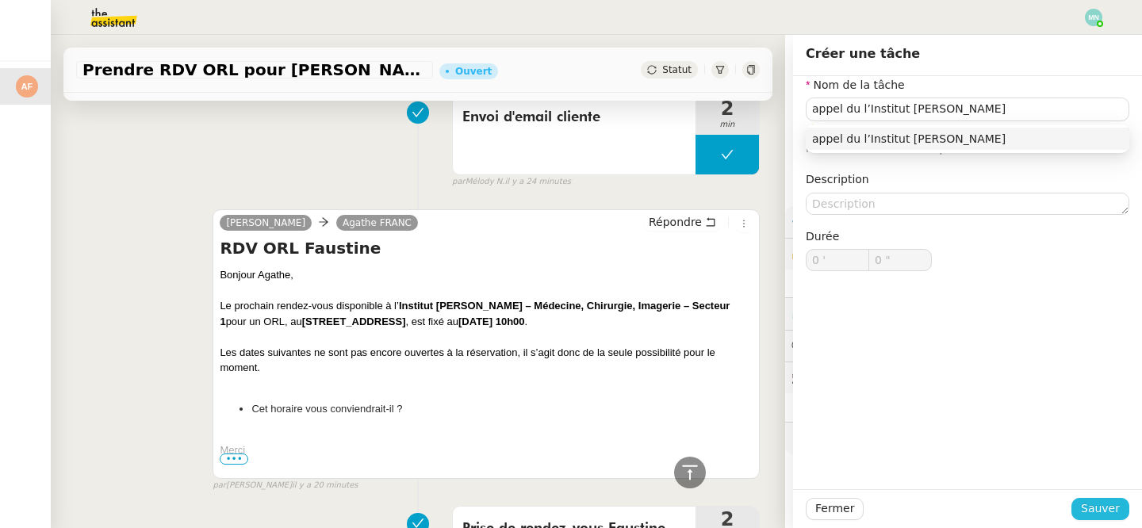
click at [1092, 506] on span "Sauver" at bounding box center [1100, 509] width 39 height 18
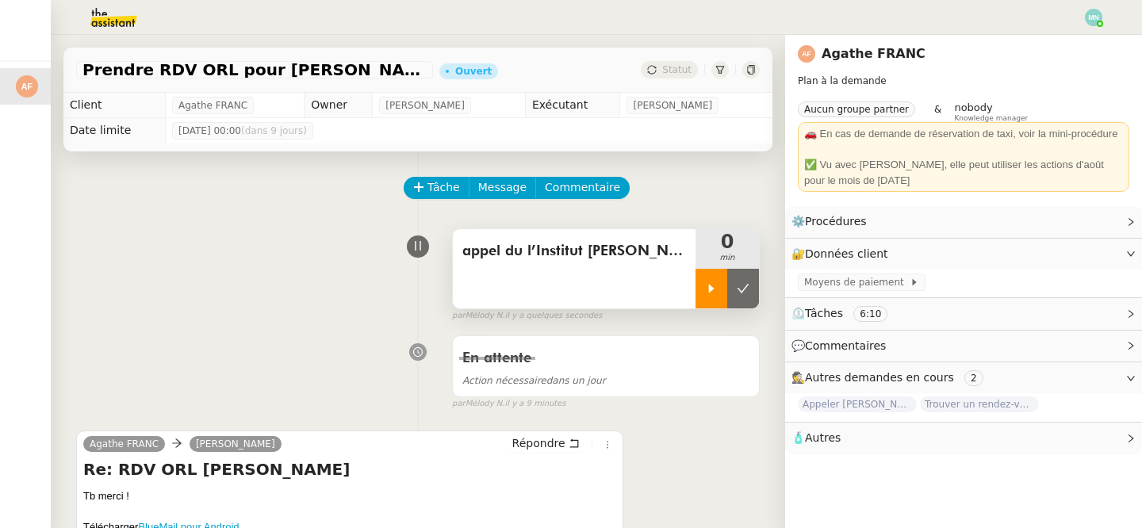
click at [715, 289] on icon at bounding box center [711, 288] width 13 height 13
click at [719, 290] on div at bounding box center [727, 289] width 63 height 40
click at [740, 290] on icon at bounding box center [744, 288] width 12 height 9
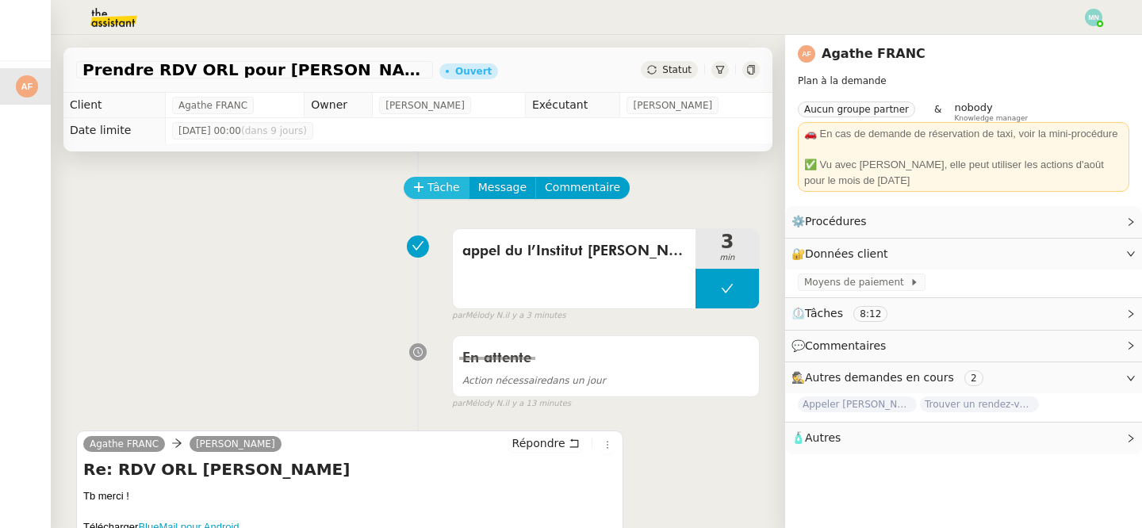
click at [443, 188] on span "Tâche" at bounding box center [444, 187] width 33 height 18
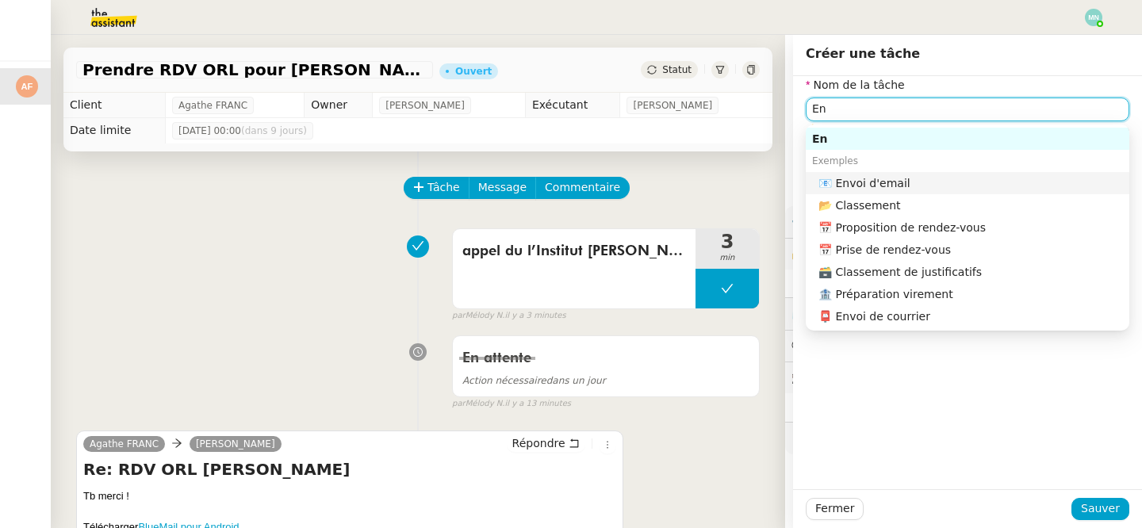
click at [938, 190] on nz-auto-option "📧 Envoi d'email" at bounding box center [968, 183] width 324 height 22
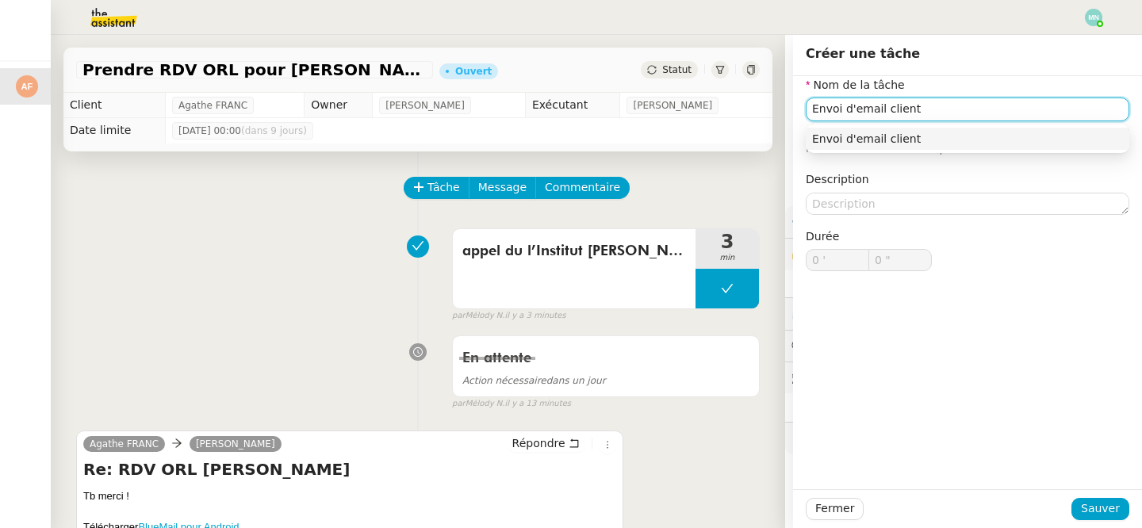
click at [980, 132] on div "Envoi d'email client" at bounding box center [967, 139] width 311 height 14
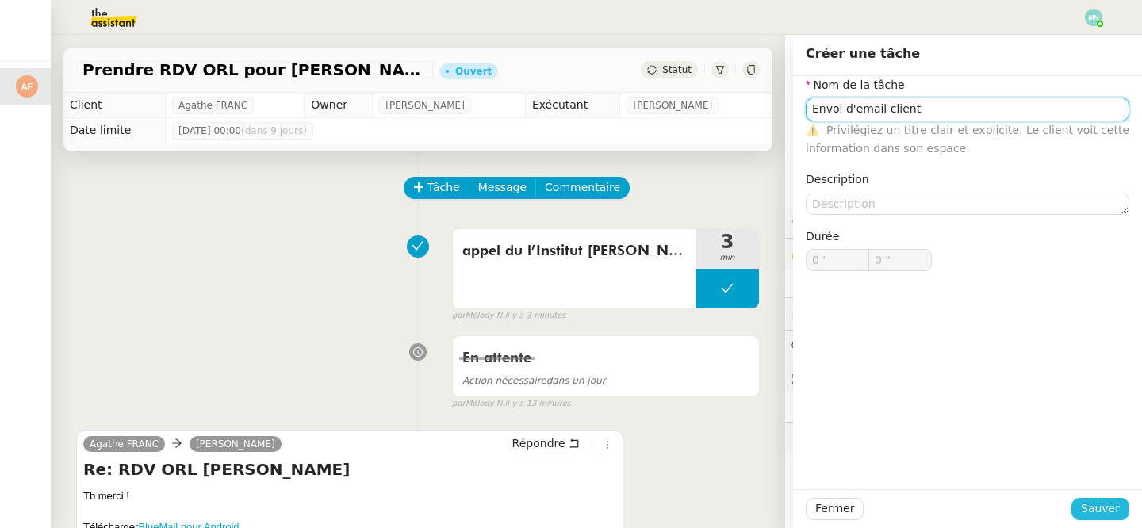
type input "Envoi d'email client"
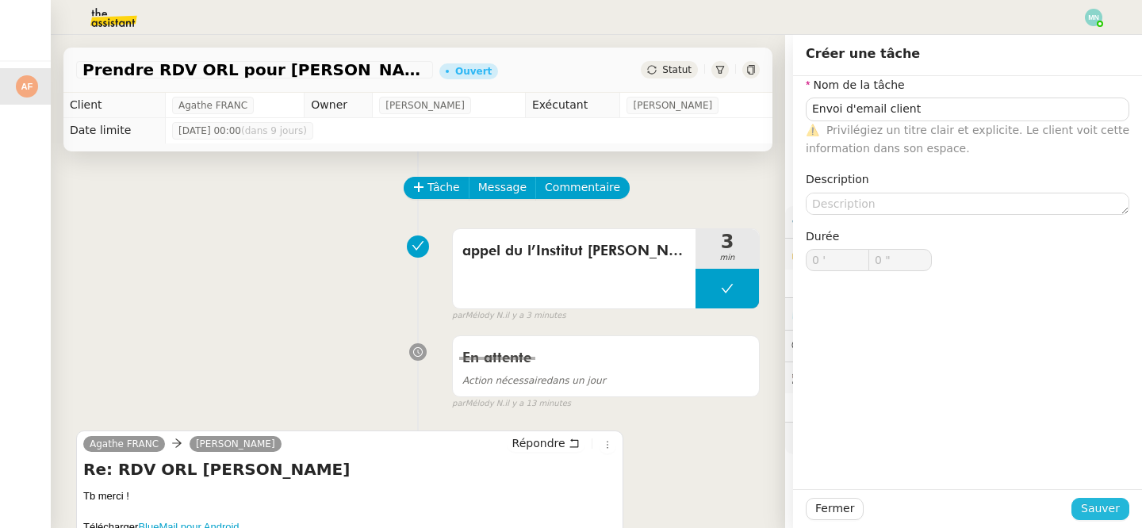
click at [1110, 512] on span "Sauver" at bounding box center [1100, 509] width 39 height 18
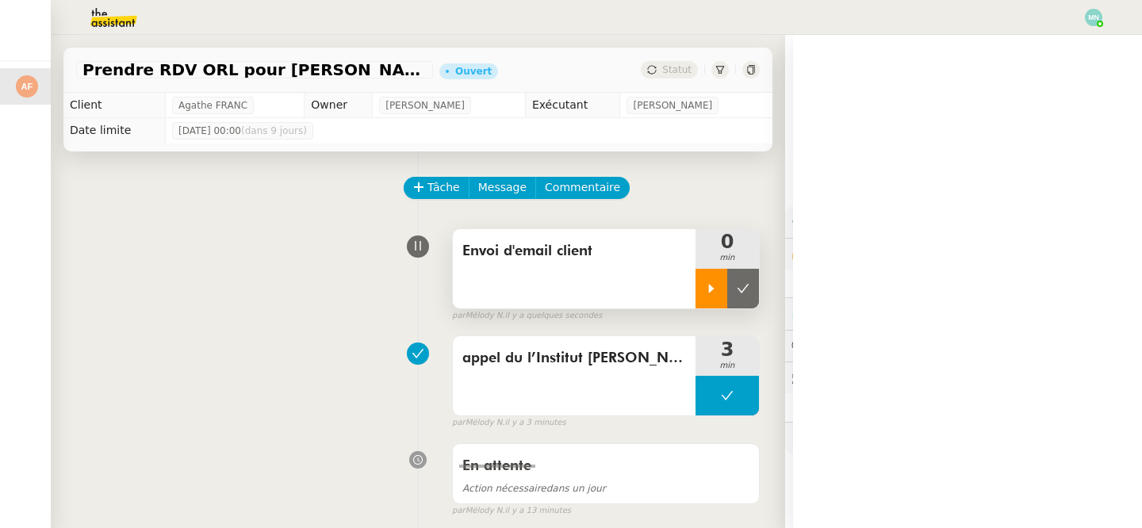
click at [706, 280] on div at bounding box center [712, 289] width 32 height 40
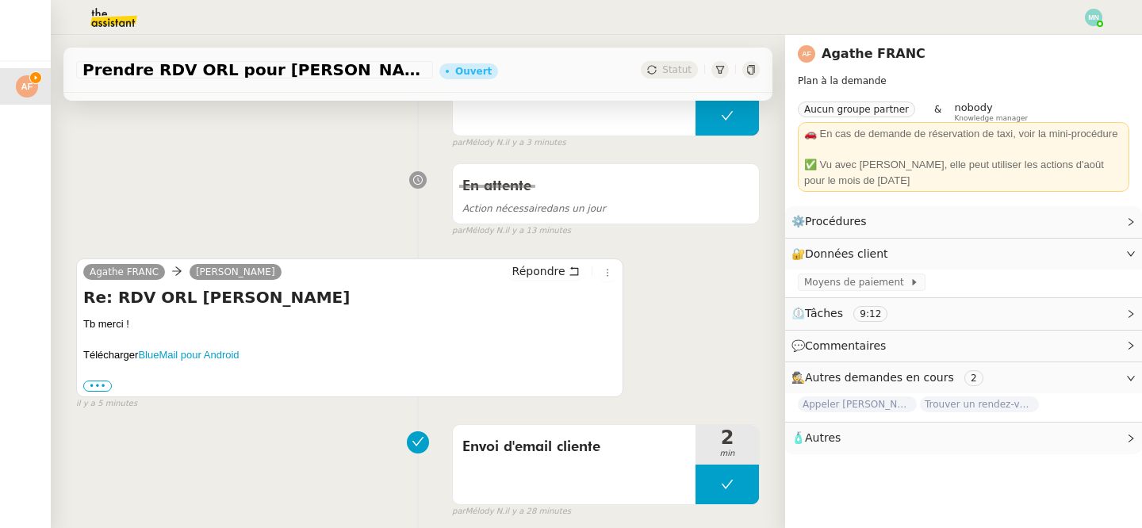
scroll to position [276, 0]
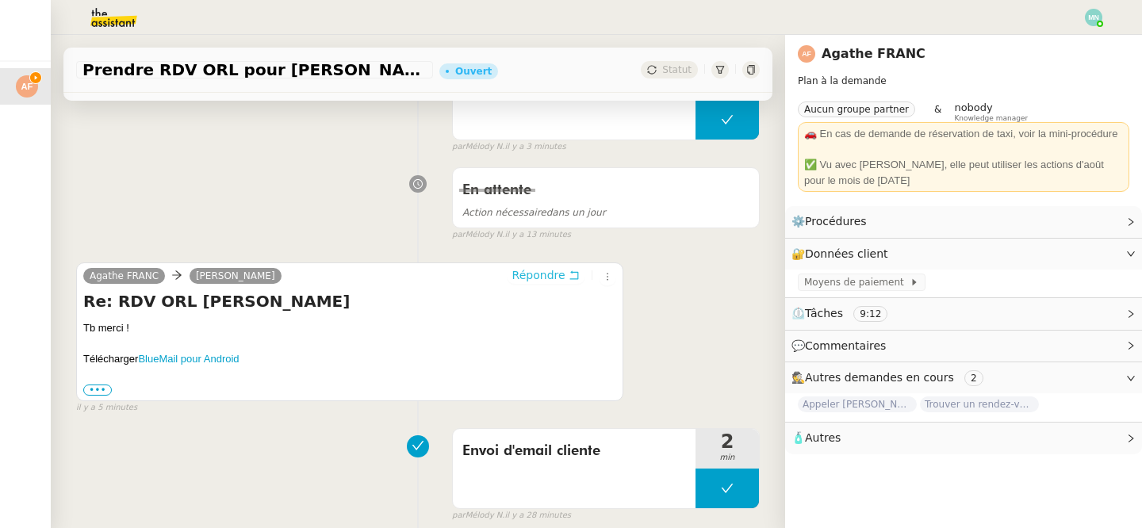
click at [553, 274] on span "Répondre" at bounding box center [538, 275] width 53 height 16
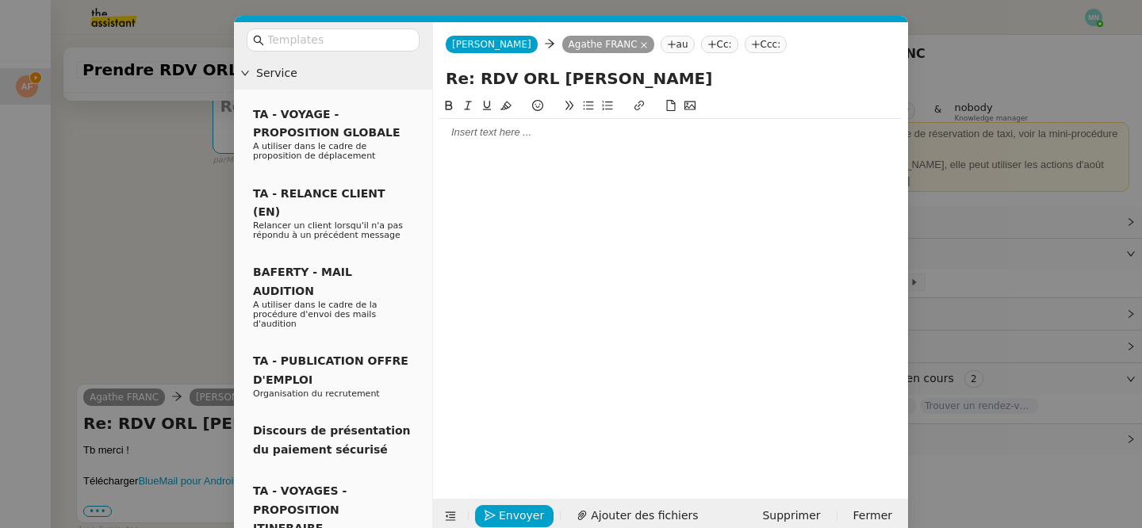
click at [485, 140] on div at bounding box center [670, 132] width 462 height 27
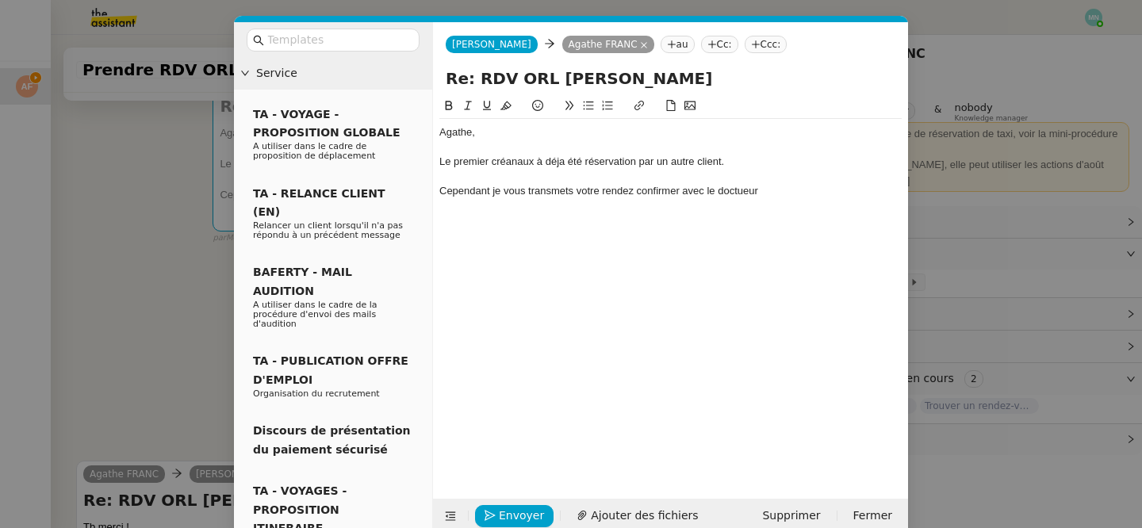
click at [776, 196] on div "Cependant je vous transmets votre rendez confirmer avec le doctueur" at bounding box center [670, 191] width 462 height 14
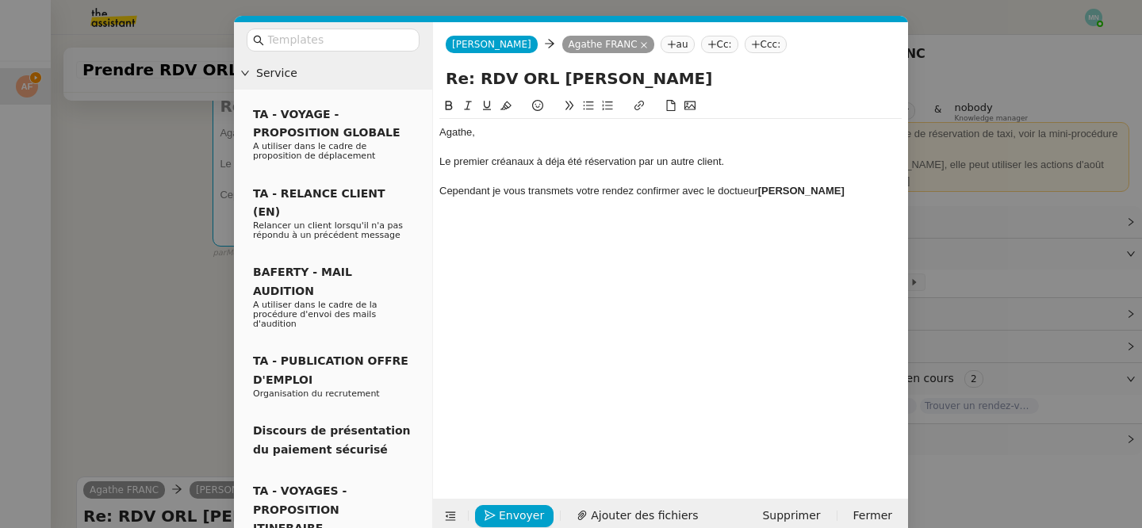
scroll to position [0, 0]
click at [504, 225] on div "13h45" at bounding box center [670, 220] width 462 height 14
click at [573, 207] on div "[DATE]" at bounding box center [670, 206] width 462 height 14
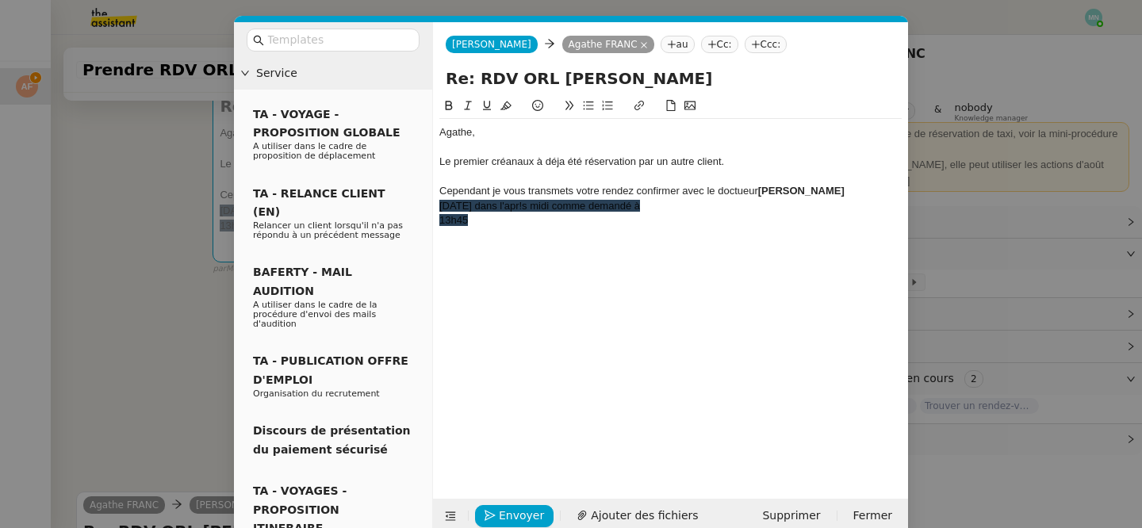
click at [489, 224] on div "13h45" at bounding box center [670, 220] width 462 height 14
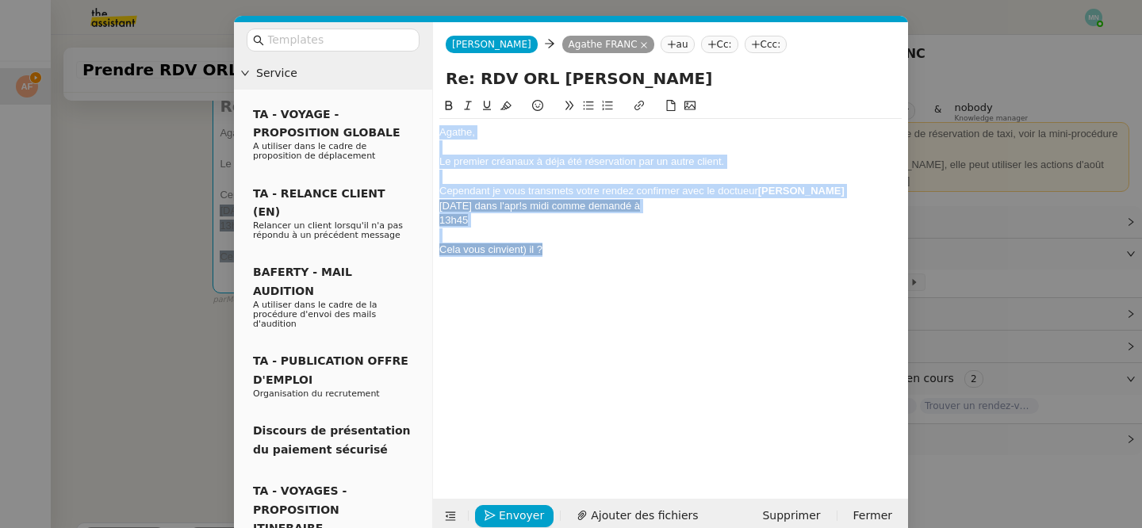
drag, startPoint x: 571, startPoint y: 246, endPoint x: 405, endPoint y: 94, distance: 224.6
click at [405, 94] on nz-layout "Service TA - VOYAGE - PROPOSITION GLOBALE A utiliser dans le cadre de propositi…" at bounding box center [571, 278] width 674 height 512
copy div "Agathe, Le premier créanaux à déja été réservation par un autre client. Cependa…"
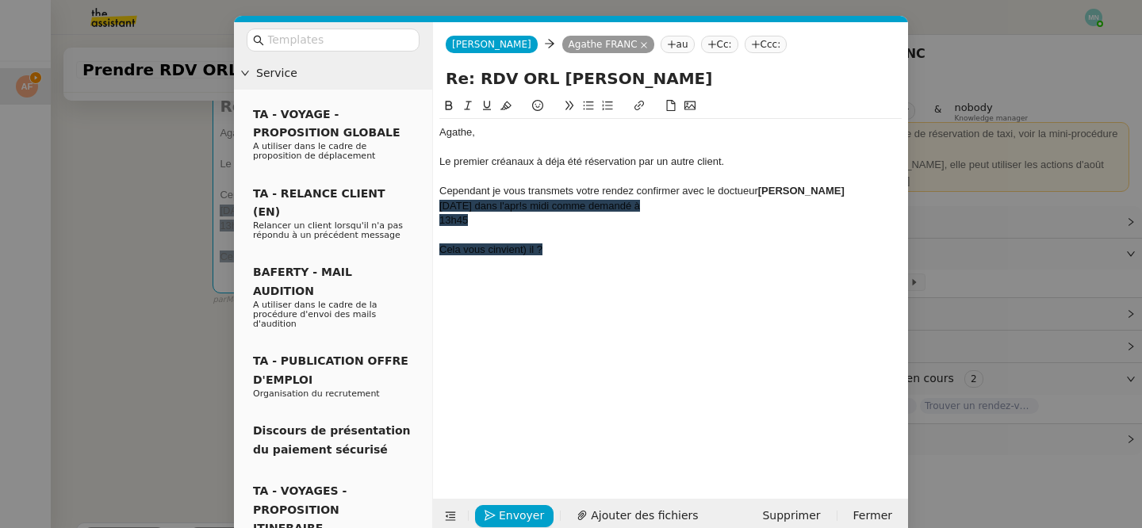
click at [579, 252] on div "Cela vous cinvient) il ?" at bounding box center [670, 250] width 462 height 14
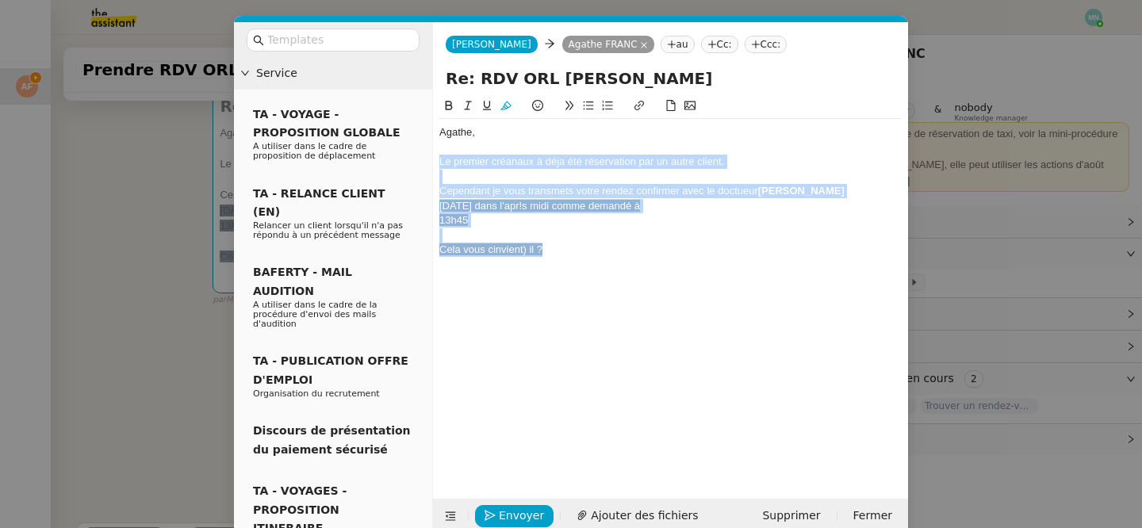
drag, startPoint x: 577, startPoint y: 252, endPoint x: 439, endPoint y: 157, distance: 167.6
click at [439, 157] on nz-spin "Agathe, Le premier créanaux à déja été réservation par un autre client. Cependa…" at bounding box center [670, 289] width 475 height 384
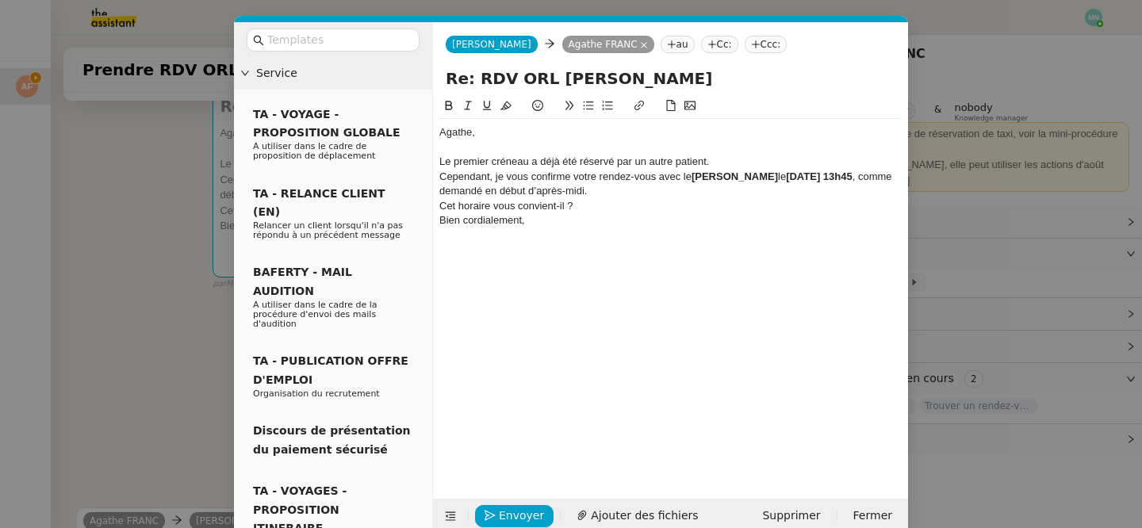
click at [744, 159] on div "Le premier créneau a déjà été réservé par un autre patient." at bounding box center [670, 162] width 462 height 14
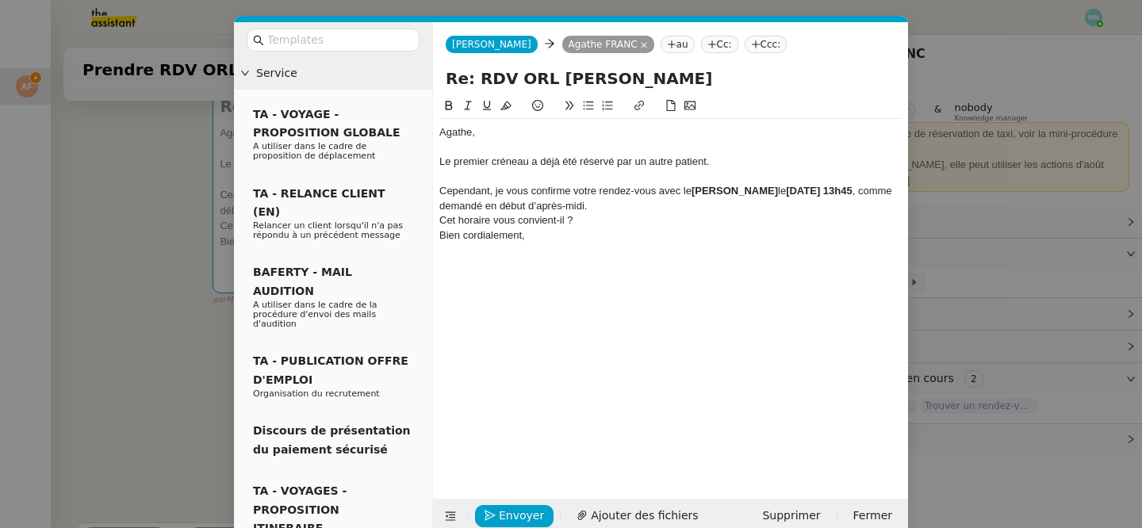
click at [741, 206] on div "Cependant, je vous confirme votre rendez-vous avec le [PERSON_NAME] le [DATE] 1…" at bounding box center [670, 198] width 462 height 29
click at [583, 236] on div "Cet horaire vous convient-il ?" at bounding box center [670, 235] width 462 height 14
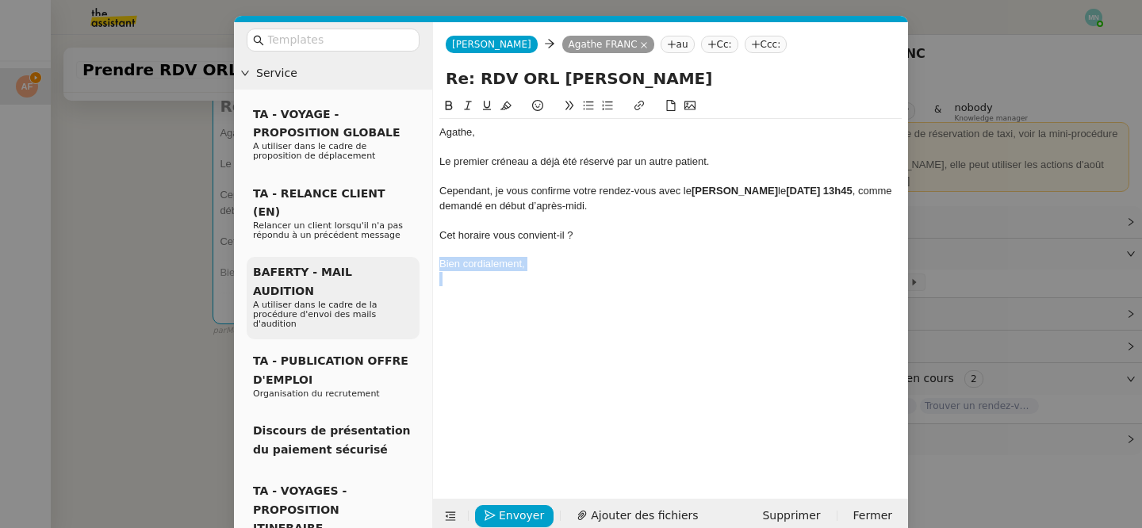
drag, startPoint x: 535, startPoint y: 271, endPoint x: 371, endPoint y: 269, distance: 164.2
click at [371, 269] on nz-layout "Service TA - VOYAGE - PROPOSITION GLOBALE A utiliser dans le cadre de propositi…" at bounding box center [571, 278] width 674 height 512
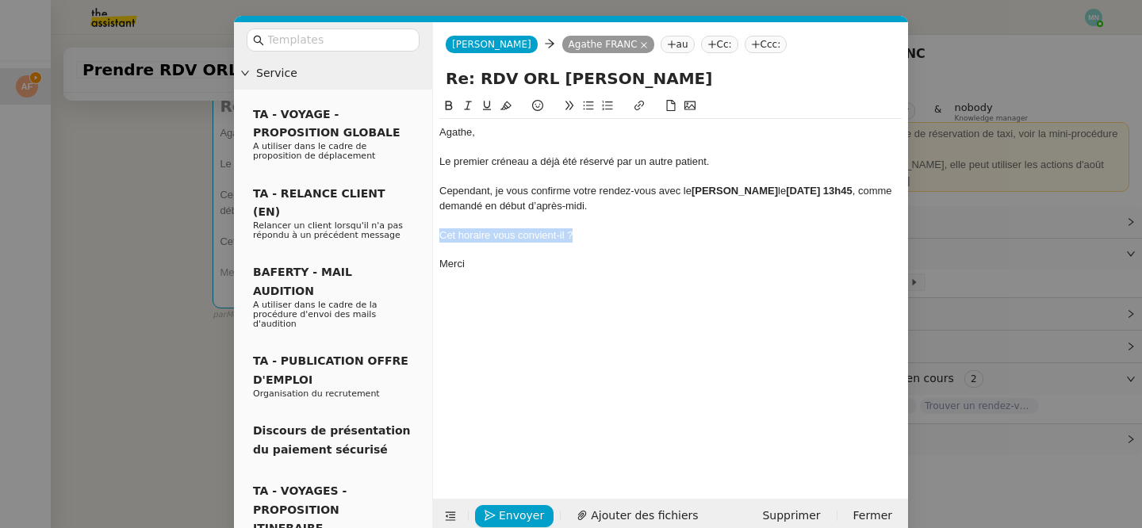
drag, startPoint x: 595, startPoint y: 231, endPoint x: 428, endPoint y: 228, distance: 166.6
click at [428, 228] on nz-layout "Service TA - VOYAGE - PROPOSITION GLOBALE A utiliser dans le cadre de propositi…" at bounding box center [571, 278] width 674 height 512
click at [589, 109] on icon at bounding box center [589, 106] width 10 height 9
click at [492, 216] on li at bounding box center [678, 220] width 447 height 14
click at [643, 278] on div "Agathe, Le premier créneau a déjà été réservé par un autre patient. Cependant, …" at bounding box center [670, 286] width 462 height 378
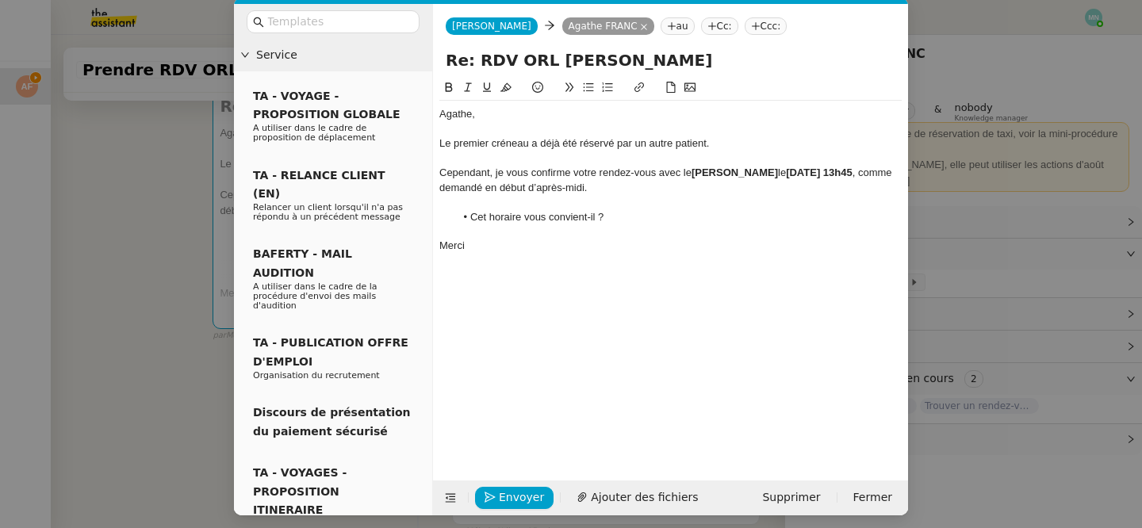
scroll to position [25, 0]
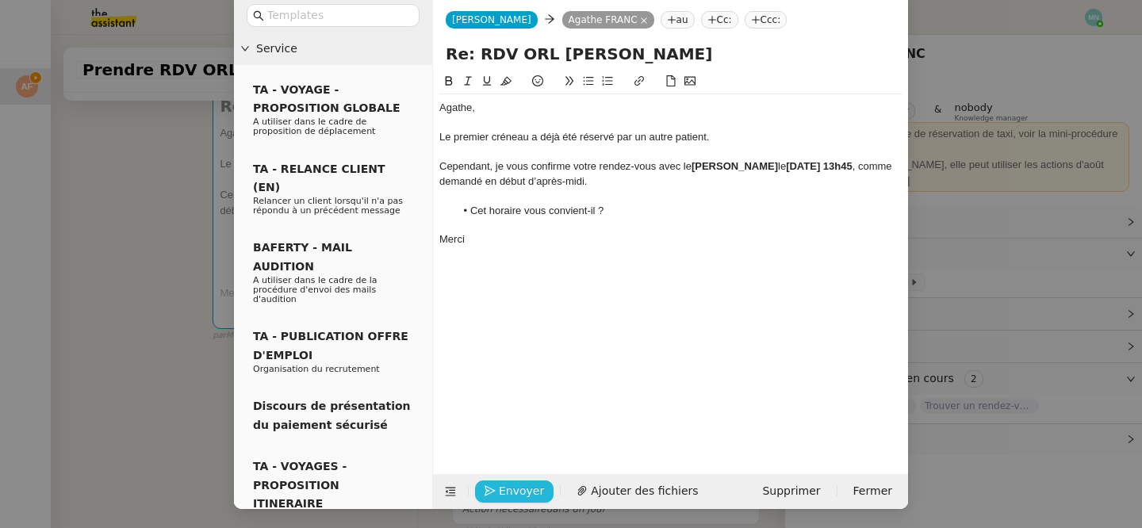
click at [523, 491] on span "Envoyer" at bounding box center [521, 491] width 45 height 18
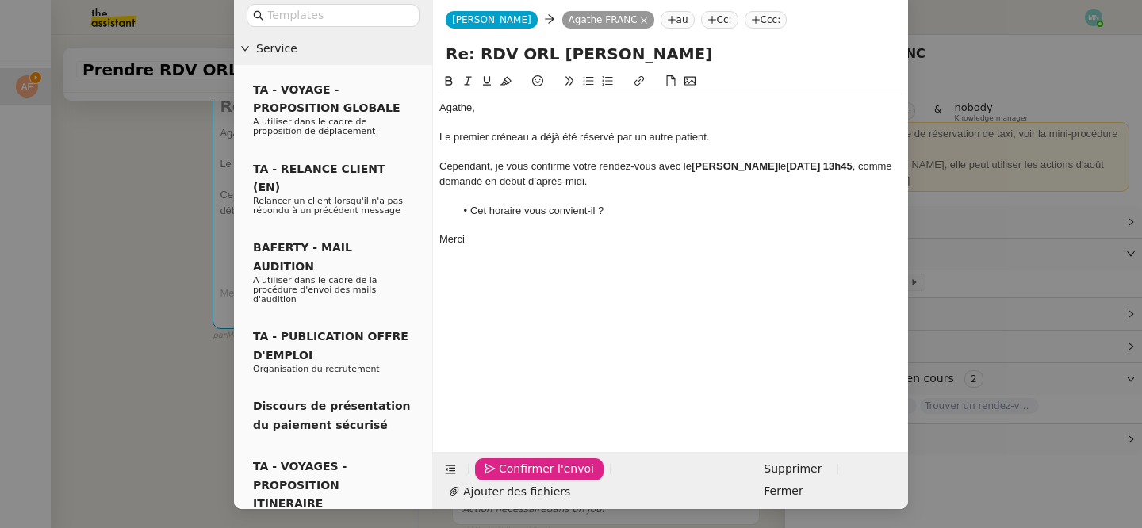
click at [523, 478] on span "Confirmer l'envoi" at bounding box center [546, 469] width 95 height 18
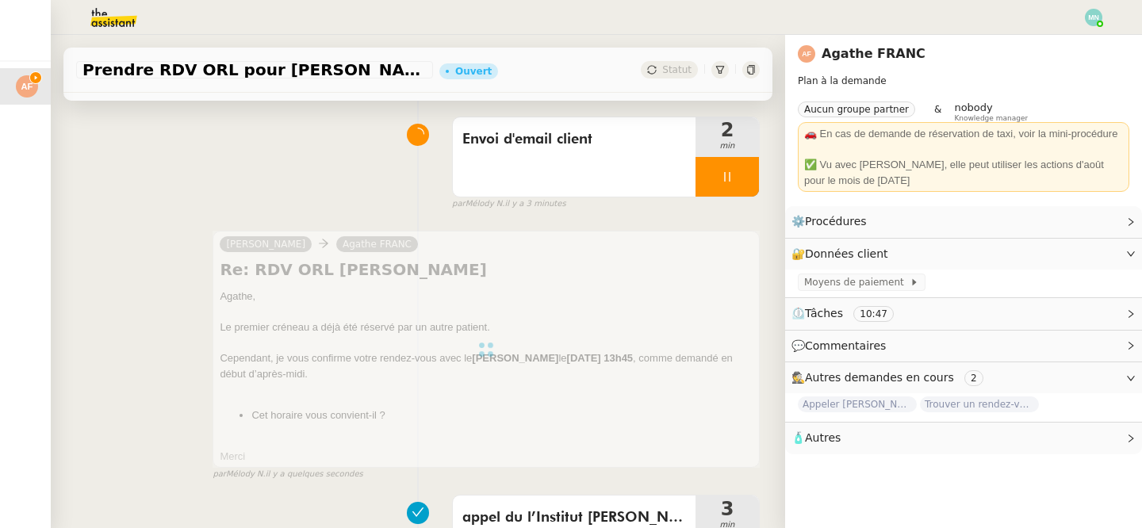
scroll to position [0, 0]
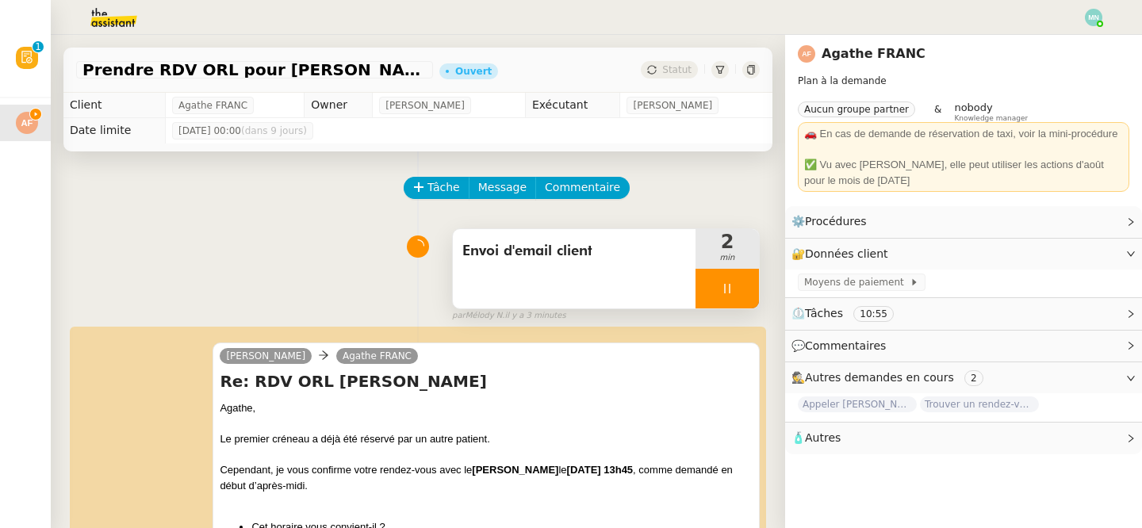
click at [716, 281] on div at bounding box center [727, 289] width 63 height 40
click at [737, 281] on button at bounding box center [743, 289] width 32 height 40
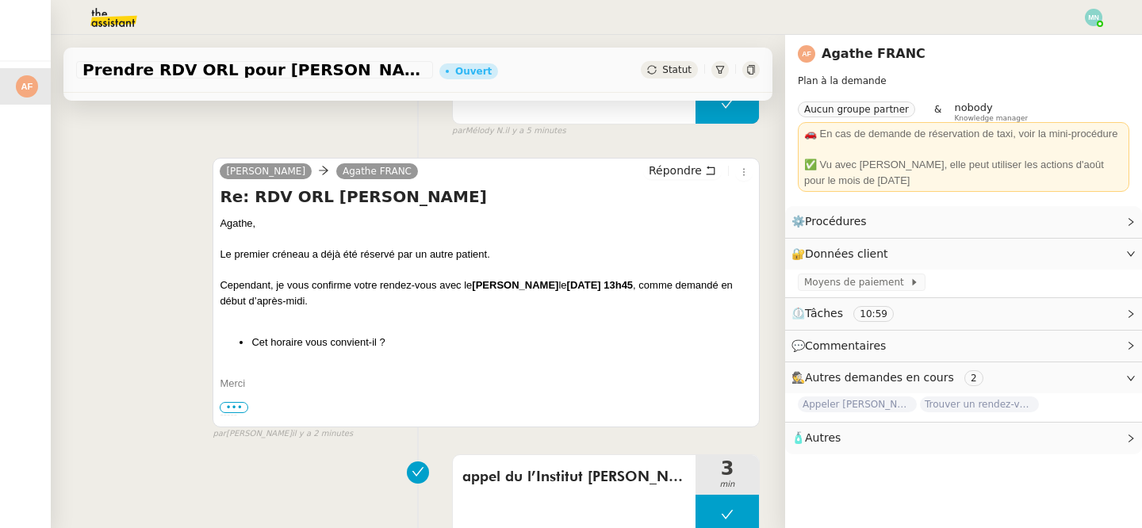
scroll to position [192, 0]
